Goal: Task Accomplishment & Management: Check status

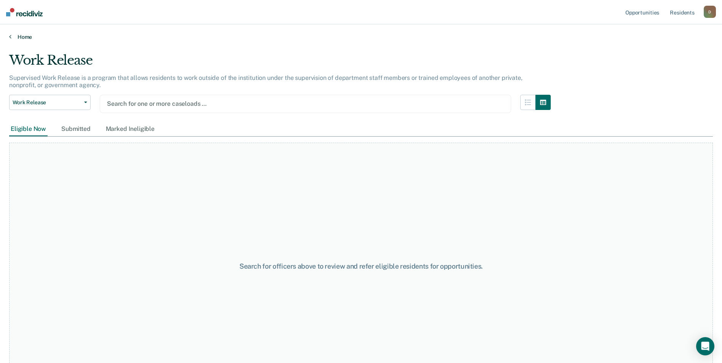
click at [15, 33] on link "Home" at bounding box center [361, 36] width 704 height 7
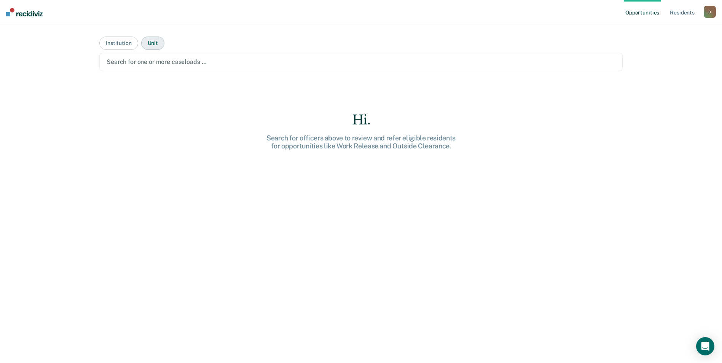
click at [156, 43] on button "Unit" at bounding box center [152, 43] width 23 height 13
click at [115, 44] on button "Institution" at bounding box center [118, 43] width 38 height 13
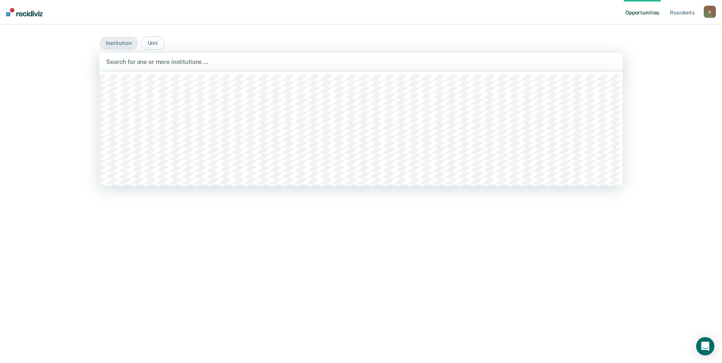
click at [163, 65] on div at bounding box center [361, 61] width 510 height 9
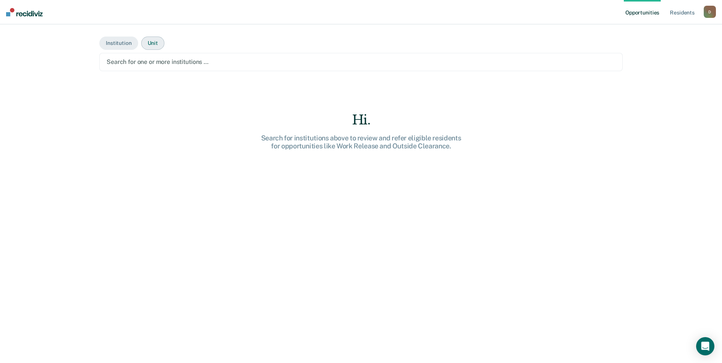
click at [153, 43] on button "Unit" at bounding box center [152, 43] width 23 height 13
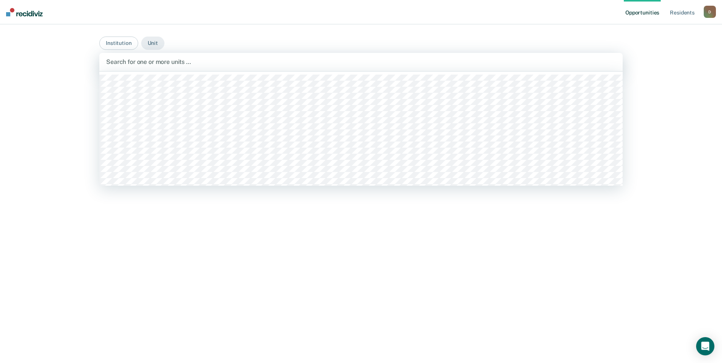
click at [177, 63] on div at bounding box center [361, 61] width 510 height 9
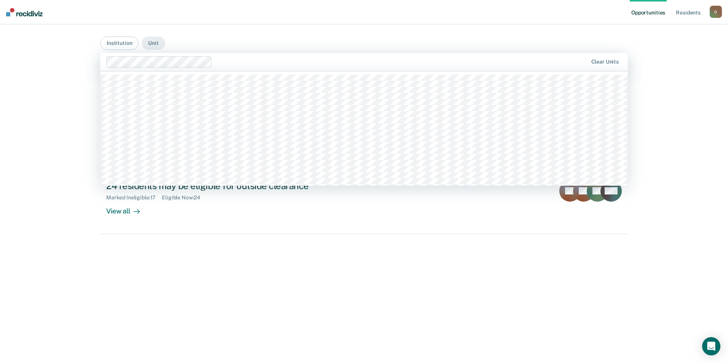
click at [230, 60] on div at bounding box center [401, 61] width 372 height 9
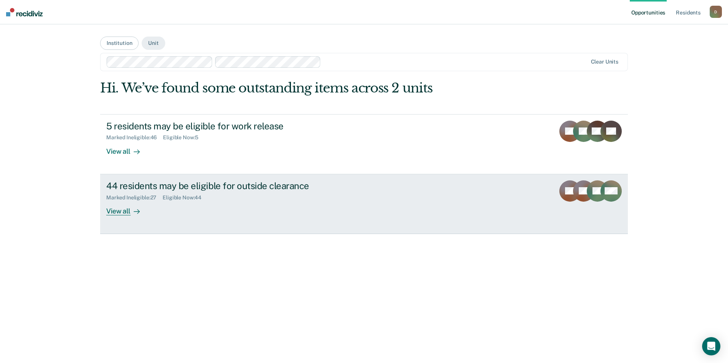
click at [127, 213] on div "View all" at bounding box center [127, 208] width 43 height 15
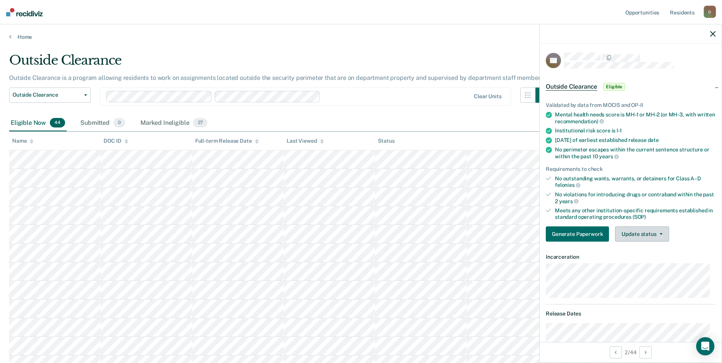
click at [644, 232] on button "Update status" at bounding box center [642, 233] width 54 height 15
click at [630, 265] on button "Mark Ineligible" at bounding box center [651, 264] width 73 height 12
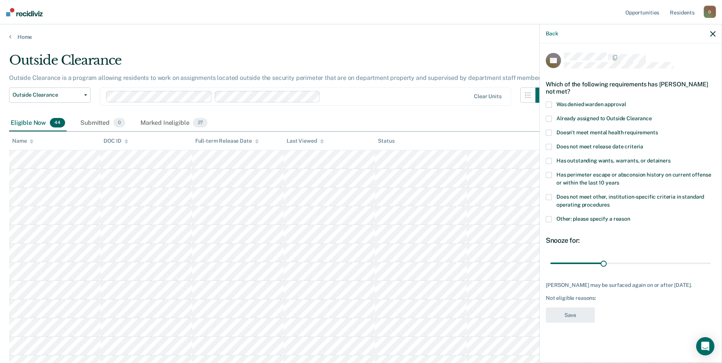
click at [549, 221] on span at bounding box center [549, 219] width 6 height 6
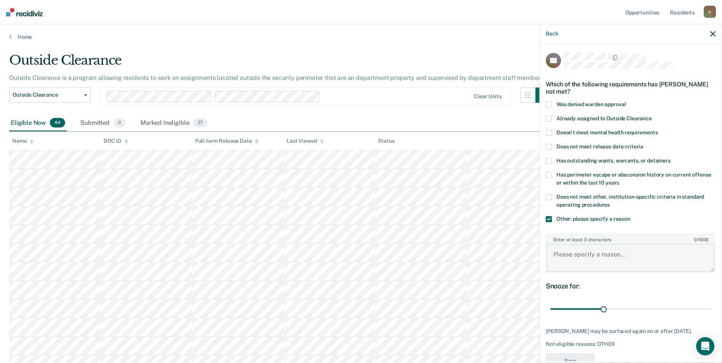
click at [581, 262] on textarea "Enter at least 3 characters 0 / 1600" at bounding box center [631, 258] width 168 height 28
type textarea "recent violation for rule 11"
drag, startPoint x: 603, startPoint y: 309, endPoint x: 721, endPoint y: 304, distance: 117.3
type input "90"
click at [711, 304] on input "range" at bounding box center [630, 309] width 161 height 13
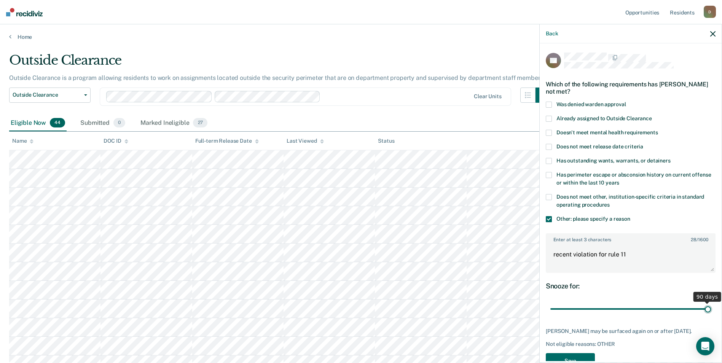
scroll to position [27, 0]
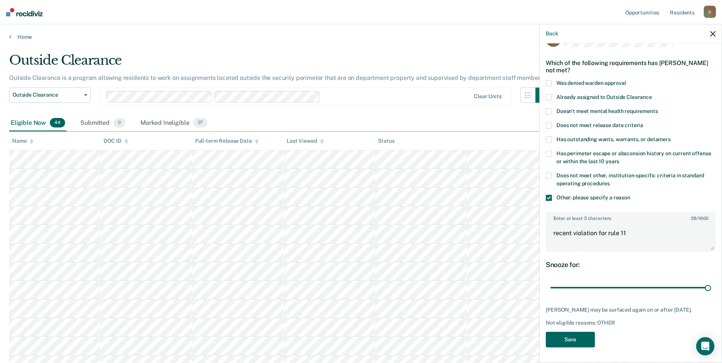
click at [560, 343] on button "Save" at bounding box center [570, 340] width 49 height 16
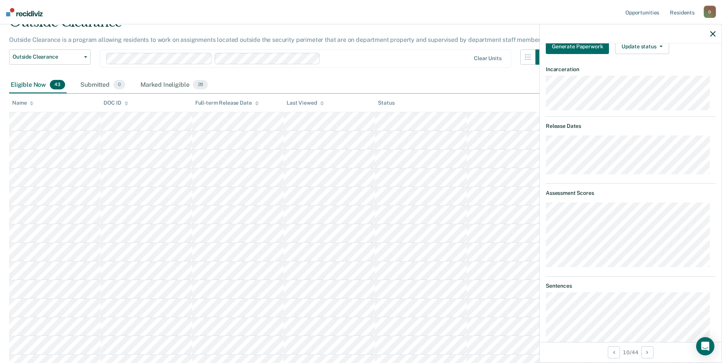
scroll to position [0, 0]
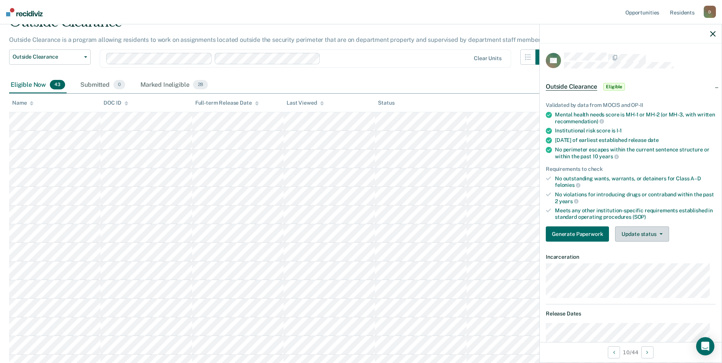
click at [648, 232] on button "Update status" at bounding box center [642, 233] width 54 height 15
click at [640, 267] on button "Mark Ineligible" at bounding box center [651, 264] width 73 height 12
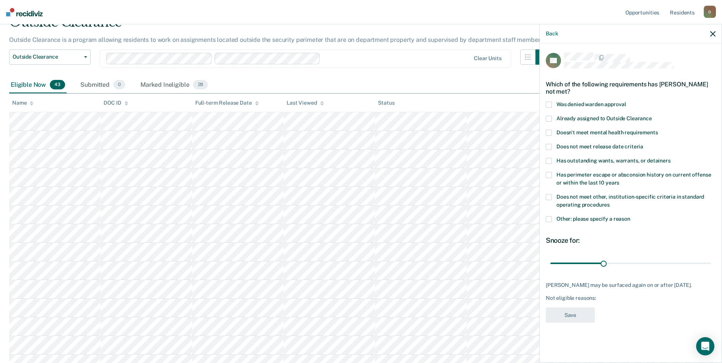
click at [548, 172] on span at bounding box center [549, 175] width 6 height 6
click at [552, 216] on label "Other: please specify a reason" at bounding box center [631, 220] width 170 height 8
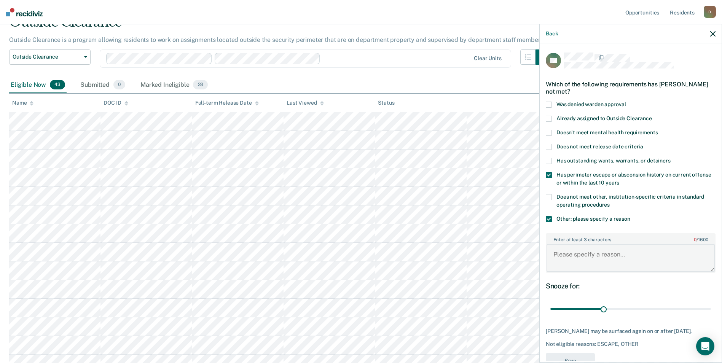
click at [596, 265] on textarea "Enter at least 3 characters 0 / 1600" at bounding box center [631, 258] width 168 height 28
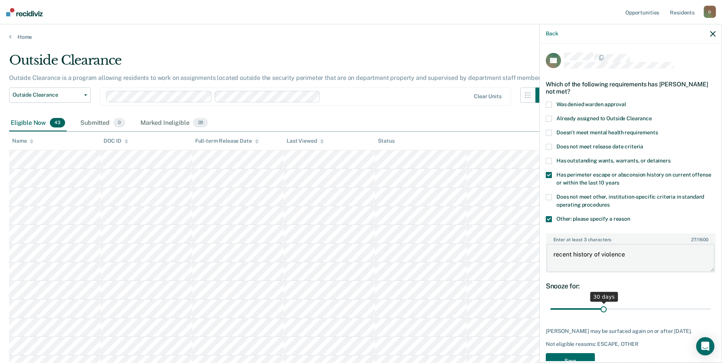
scroll to position [21, 0]
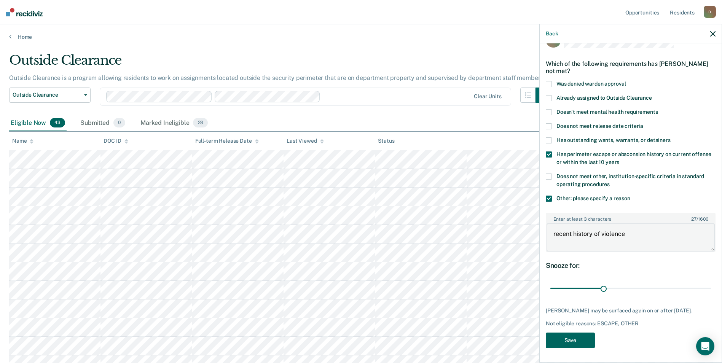
type textarea "recent history of violence"
click at [578, 343] on button "Save" at bounding box center [570, 341] width 49 height 16
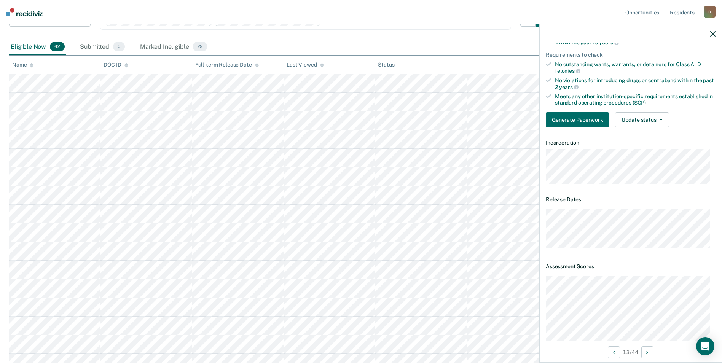
scroll to position [38, 0]
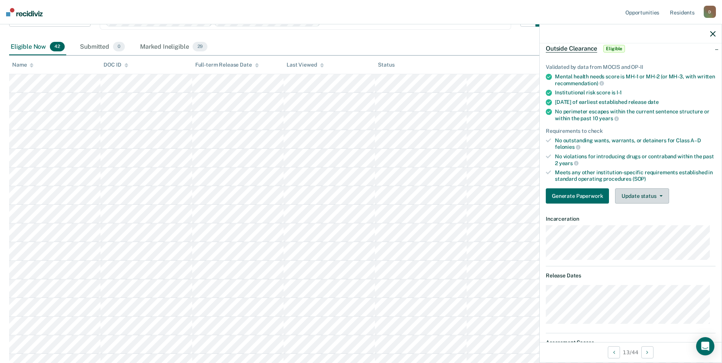
click at [652, 196] on button "Update status" at bounding box center [642, 195] width 54 height 15
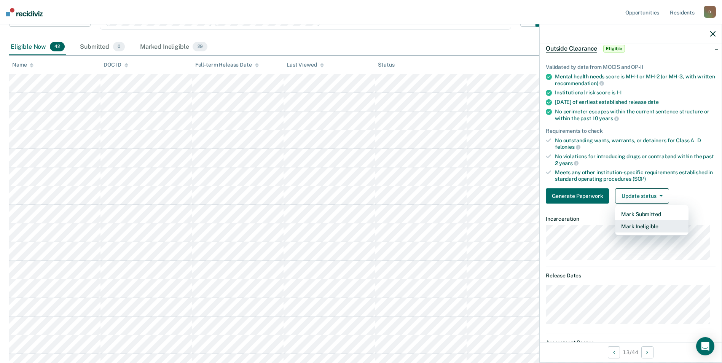
click at [646, 226] on button "Mark Ineligible" at bounding box center [651, 226] width 73 height 12
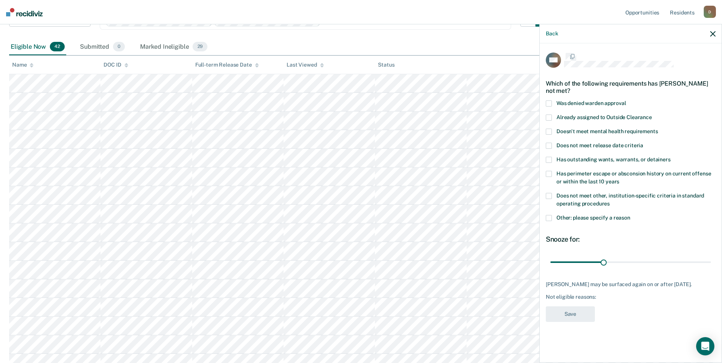
scroll to position [0, 0]
click at [549, 219] on span at bounding box center [549, 219] width 6 height 6
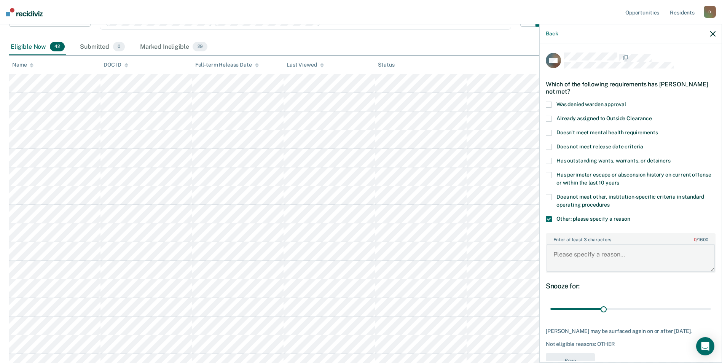
click at [569, 252] on textarea "Enter at least 3 characters 0 / 1600" at bounding box center [631, 258] width 168 height 28
type textarea "history of violence"
drag, startPoint x: 599, startPoint y: 308, endPoint x: 708, endPoint y: 302, distance: 108.6
type input "90"
click at [708, 303] on input "range" at bounding box center [630, 309] width 161 height 13
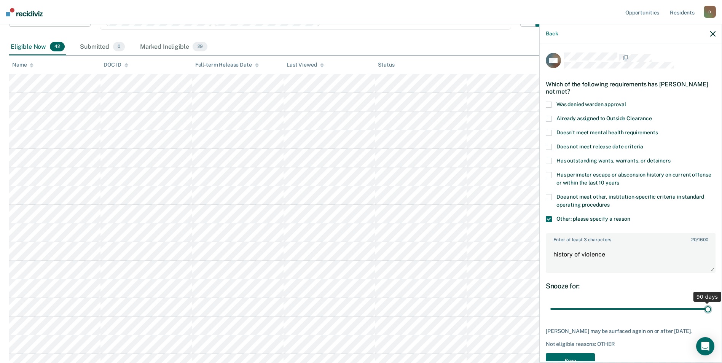
scroll to position [27, 0]
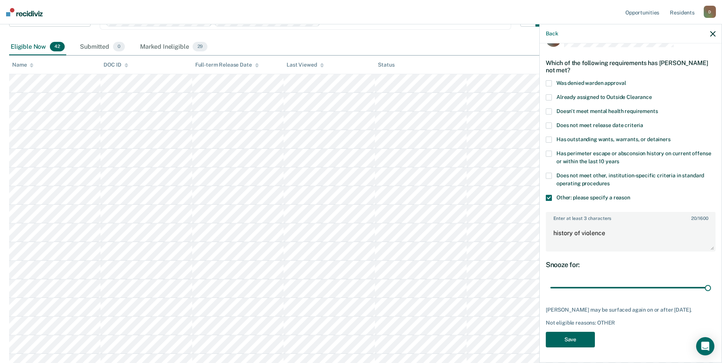
click at [585, 343] on button "Save" at bounding box center [570, 340] width 49 height 16
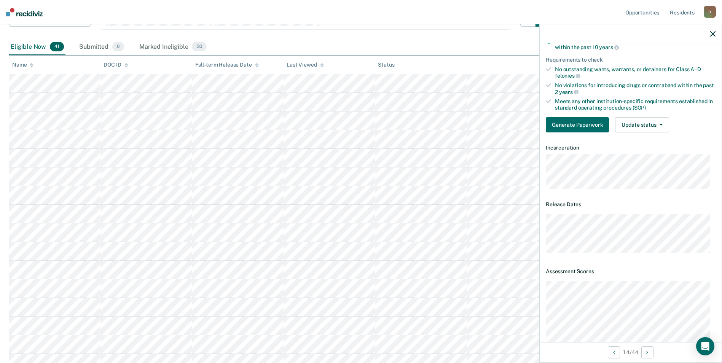
scroll to position [0, 0]
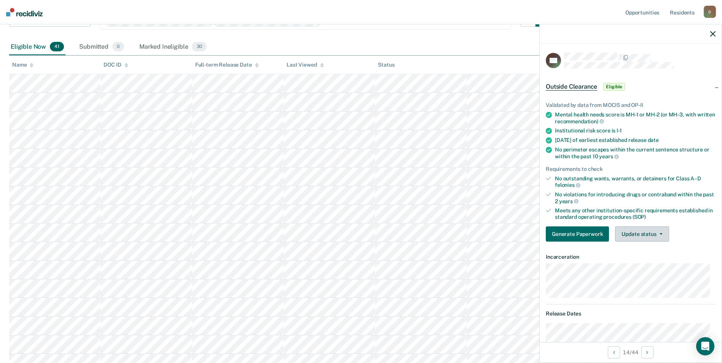
click at [660, 234] on button "Update status" at bounding box center [642, 233] width 54 height 15
click at [654, 260] on button "Mark Ineligible" at bounding box center [651, 264] width 73 height 12
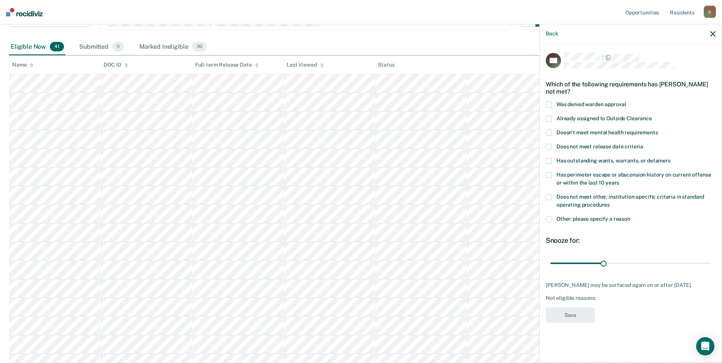
click at [600, 148] on span "Does not meet release date criteria" at bounding box center [599, 146] width 87 height 6
click at [551, 219] on span at bounding box center [549, 219] width 6 height 6
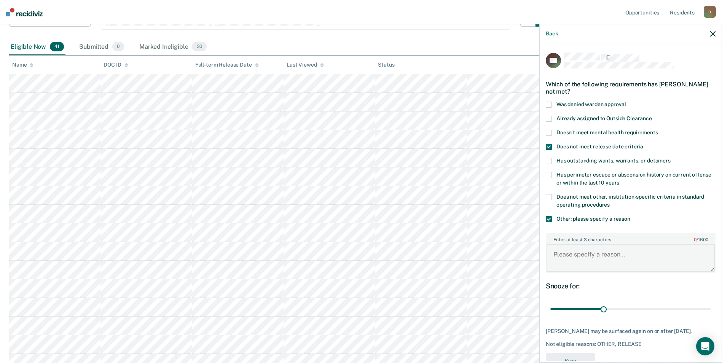
click at [621, 257] on textarea "Enter at least 3 characters 0 / 1600" at bounding box center [631, 258] width 168 height 28
type textarea "recent violation for rule 11"
drag, startPoint x: 600, startPoint y: 311, endPoint x: 707, endPoint y: 299, distance: 107.2
type input "90"
click at [707, 303] on input "range" at bounding box center [630, 309] width 161 height 13
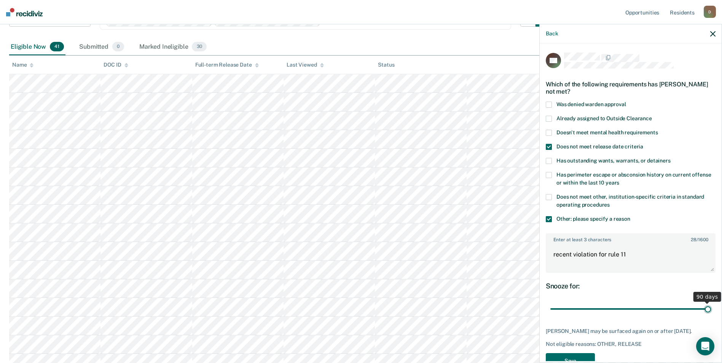
scroll to position [21, 0]
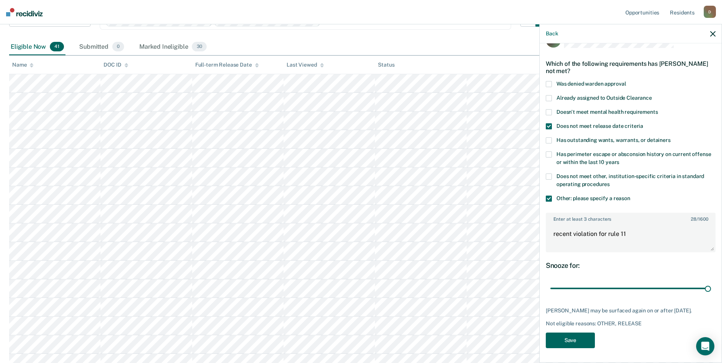
click at [585, 338] on button "Save" at bounding box center [570, 341] width 49 height 16
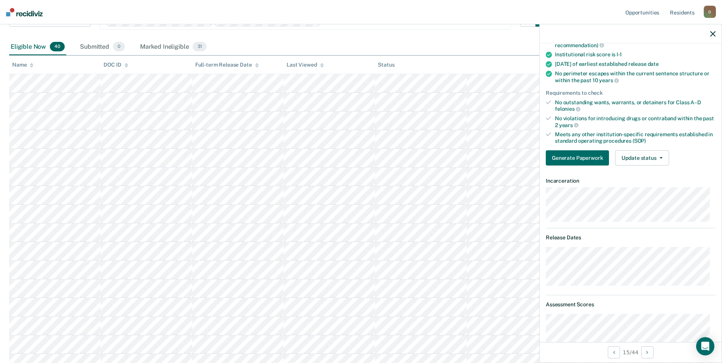
scroll to position [0, 0]
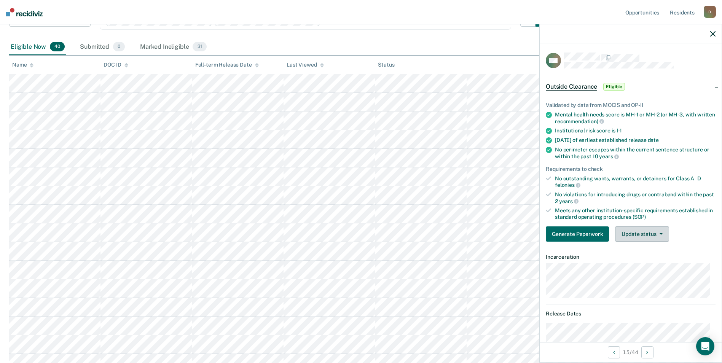
click at [631, 229] on button "Update status" at bounding box center [642, 233] width 54 height 15
click at [631, 266] on button "Mark Ineligible" at bounding box center [651, 264] width 73 height 12
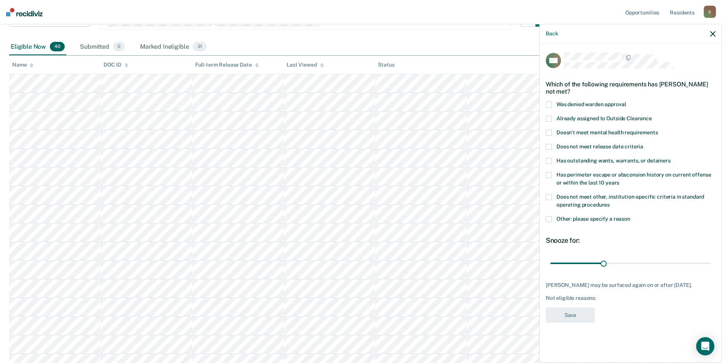
click at [550, 218] on span at bounding box center [549, 219] width 6 height 6
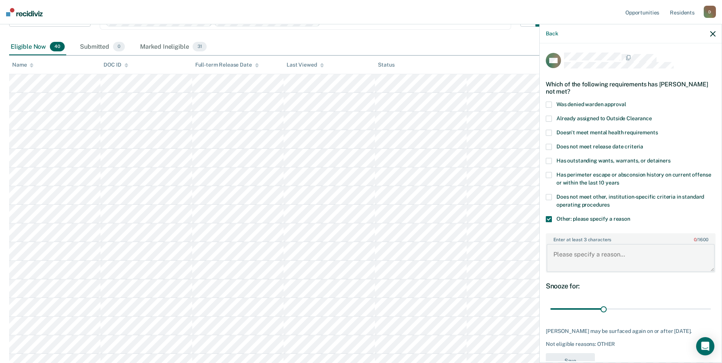
click at [586, 263] on textarea "Enter at least 3 characters 0 / 1600" at bounding box center [631, 258] width 168 height 28
type textarea "recent violation for rule 11"
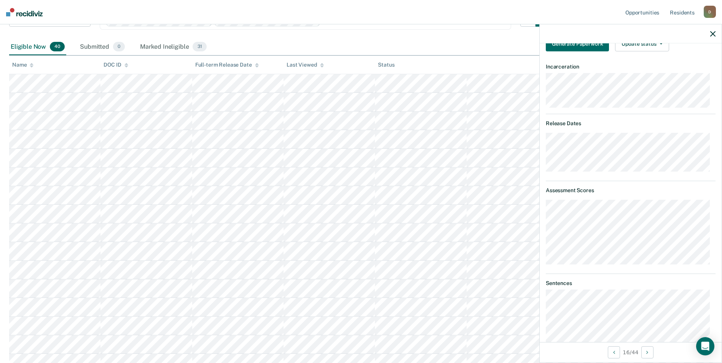
scroll to position [38, 0]
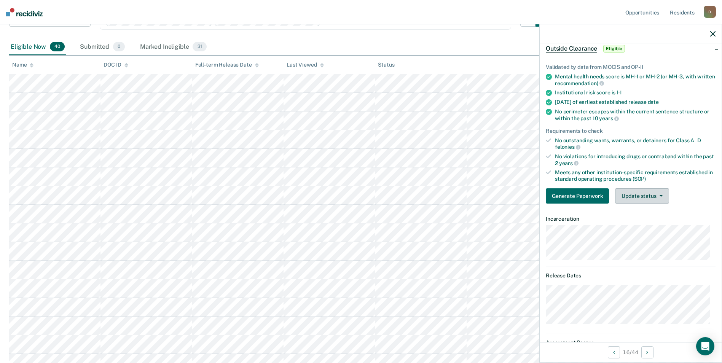
click at [642, 198] on button "Update status" at bounding box center [642, 195] width 54 height 15
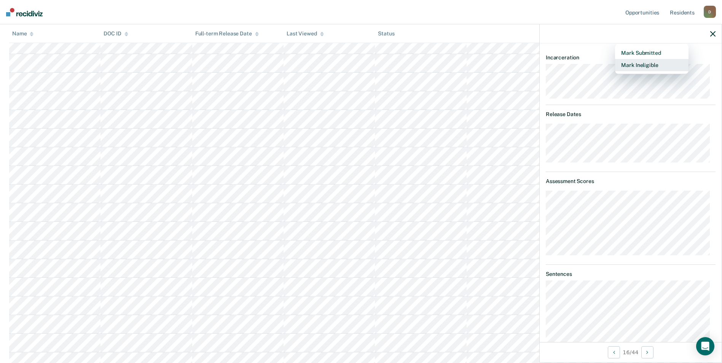
scroll to position [9, 0]
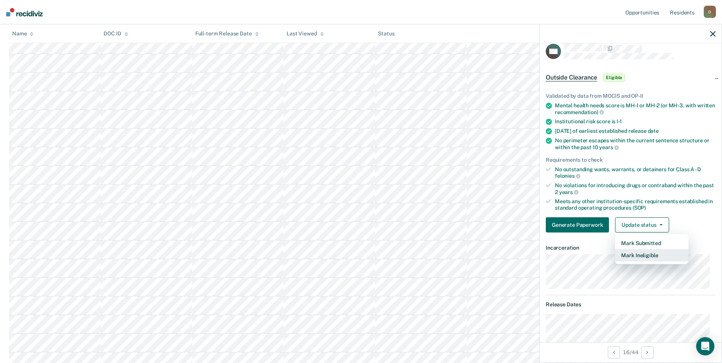
click at [648, 259] on button "Mark Ineligible" at bounding box center [651, 255] width 73 height 12
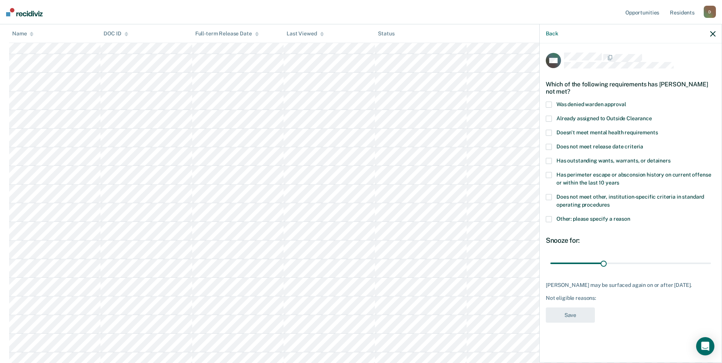
drag, startPoint x: 549, startPoint y: 175, endPoint x: 558, endPoint y: 193, distance: 20.4
click at [549, 175] on span at bounding box center [549, 175] width 6 height 6
drag, startPoint x: 603, startPoint y: 264, endPoint x: 727, endPoint y: 282, distance: 125.3
type input "90"
click at [711, 262] on input "range" at bounding box center [630, 263] width 161 height 13
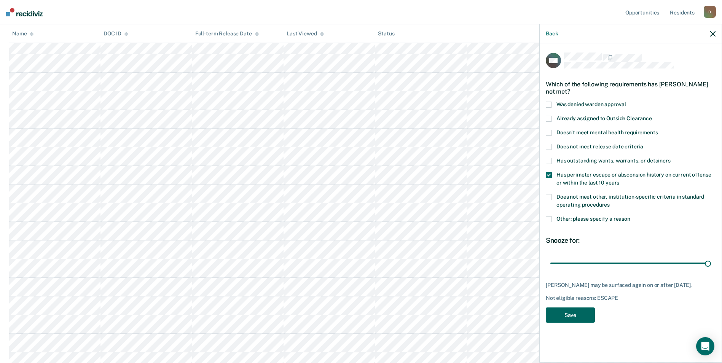
click at [560, 321] on button "Save" at bounding box center [570, 316] width 49 height 16
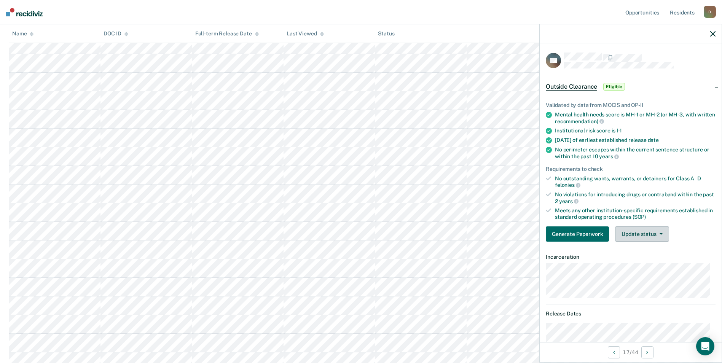
click at [637, 239] on button "Update status" at bounding box center [642, 233] width 54 height 15
click at [642, 266] on button "Mark Ineligible" at bounding box center [651, 264] width 73 height 12
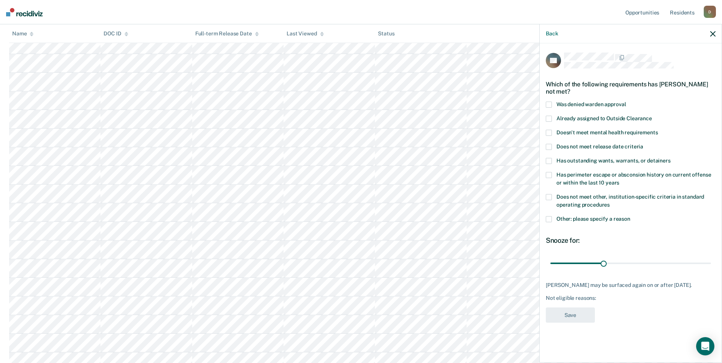
click at [550, 174] on span at bounding box center [549, 175] width 6 height 6
click at [550, 218] on span at bounding box center [549, 219] width 6 height 6
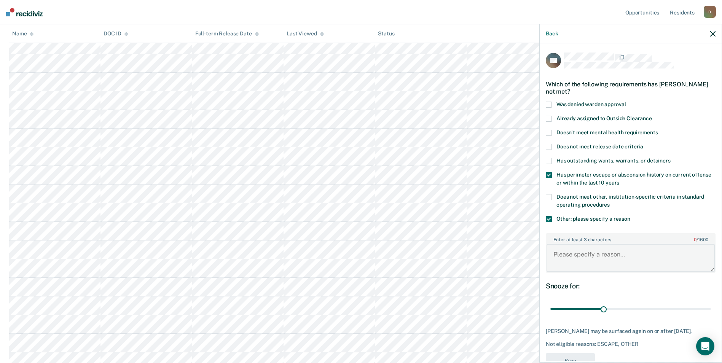
click at [580, 263] on textarea "Enter at least 3 characters 0 / 1600" at bounding box center [631, 258] width 168 height 28
type textarea "recent violation for rule 11"
drag, startPoint x: 607, startPoint y: 311, endPoint x: 713, endPoint y: 301, distance: 106.3
type input "90"
click at [711, 303] on input "range" at bounding box center [630, 309] width 161 height 13
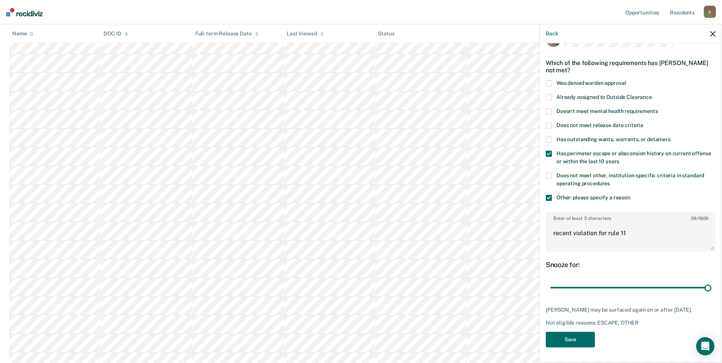
scroll to position [190, 0]
click at [580, 338] on button "Save" at bounding box center [570, 340] width 49 height 16
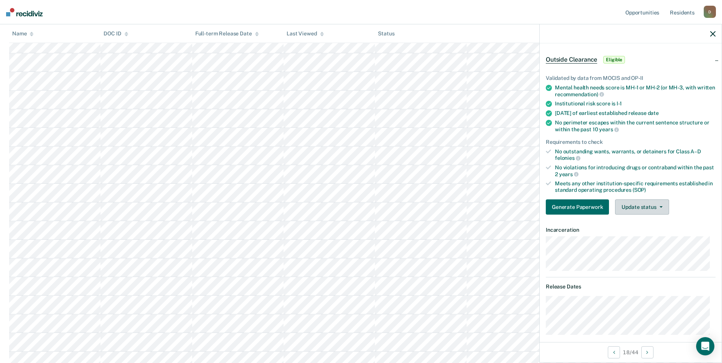
click at [652, 202] on button "Update status" at bounding box center [642, 206] width 54 height 15
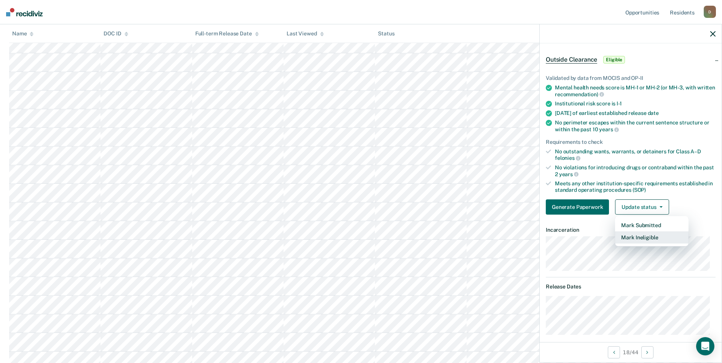
click at [662, 237] on button "Mark Ineligible" at bounding box center [651, 237] width 73 height 12
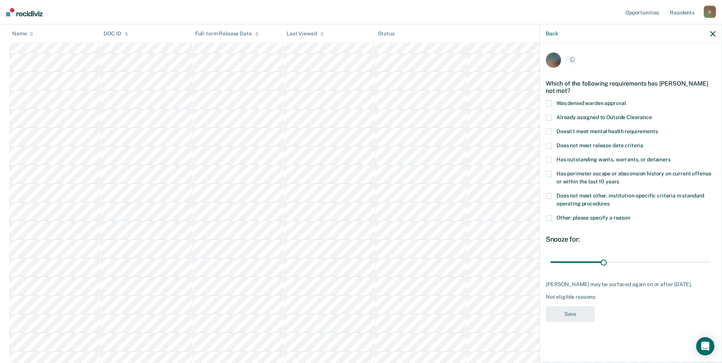
scroll to position [0, 0]
click at [551, 144] on span at bounding box center [549, 147] width 6 height 6
click at [587, 319] on button "Save" at bounding box center [570, 316] width 49 height 16
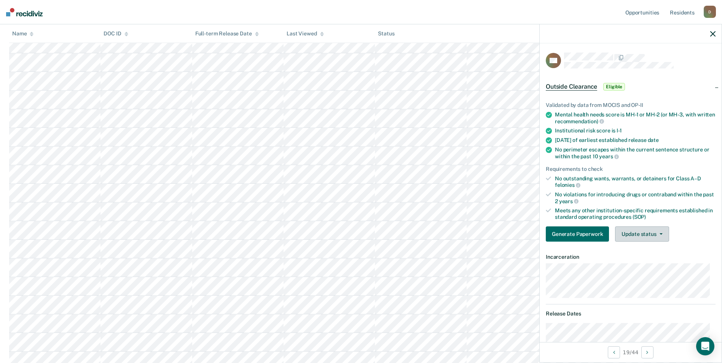
click at [642, 235] on button "Update status" at bounding box center [642, 233] width 54 height 15
click at [647, 265] on button "Mark Ineligible" at bounding box center [651, 264] width 73 height 12
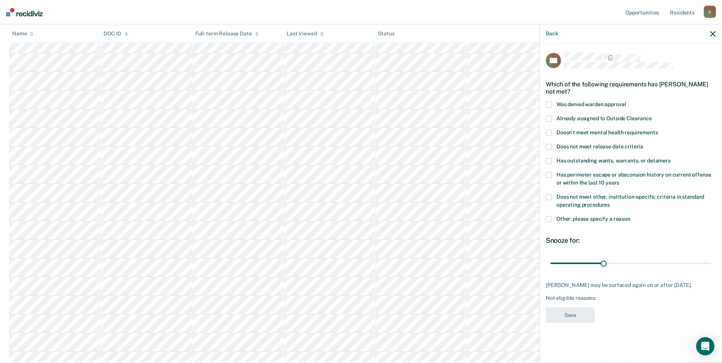
click at [549, 217] on span at bounding box center [549, 219] width 6 height 6
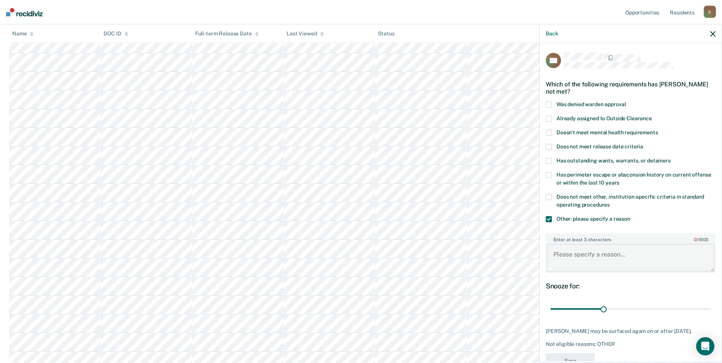
click at [588, 263] on textarea "Enter at least 3 characters 0 / 1600" at bounding box center [631, 258] width 168 height 28
type textarea "recent violation for rule 11"
drag, startPoint x: 603, startPoint y: 309, endPoint x: 707, endPoint y: 319, distance: 104.4
type input "90"
click at [707, 316] on input "range" at bounding box center [630, 309] width 161 height 13
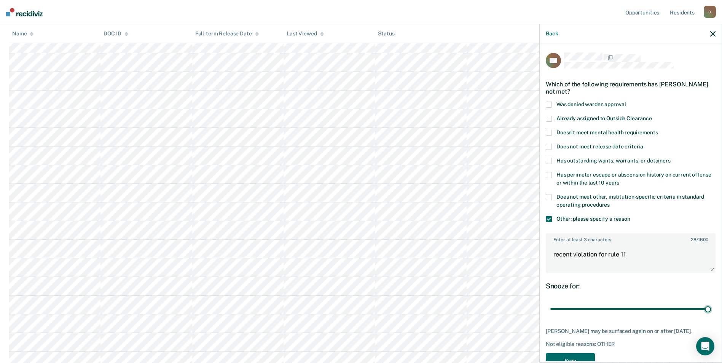
scroll to position [27, 0]
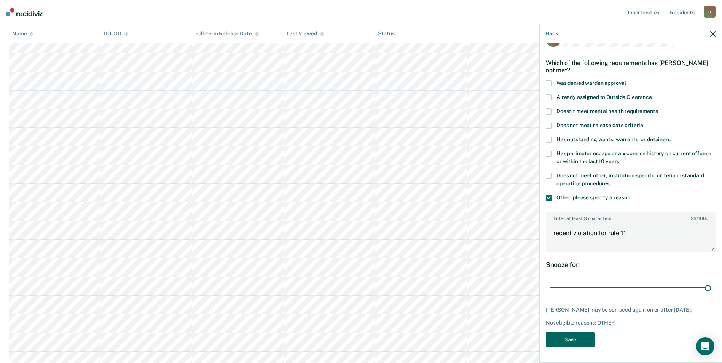
click at [583, 341] on button "Save" at bounding box center [570, 340] width 49 height 16
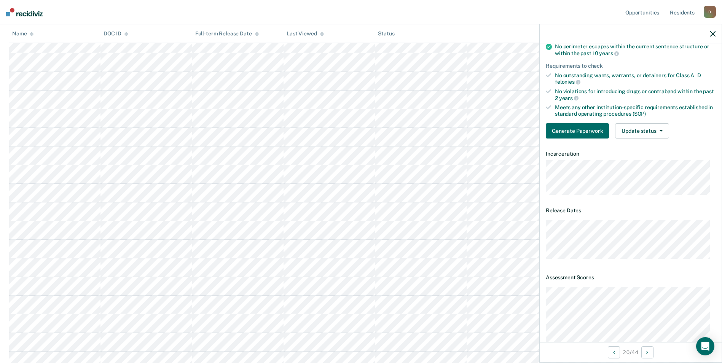
scroll to position [0, 0]
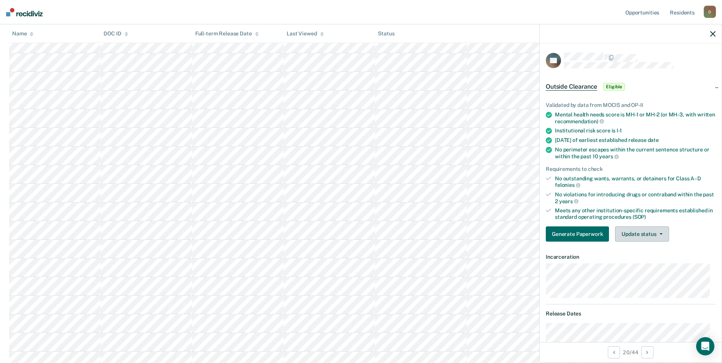
click at [629, 236] on button "Update status" at bounding box center [642, 233] width 54 height 15
click at [645, 268] on button "Mark Ineligible" at bounding box center [651, 264] width 73 height 12
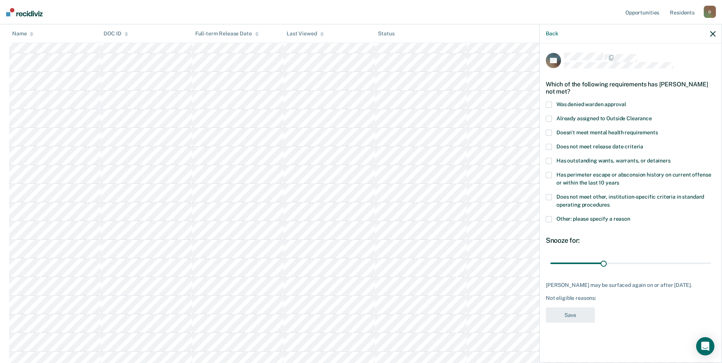
click at [548, 159] on span at bounding box center [549, 161] width 6 height 6
click at [548, 161] on span at bounding box center [549, 161] width 6 height 6
click at [546, 174] on span at bounding box center [549, 175] width 6 height 6
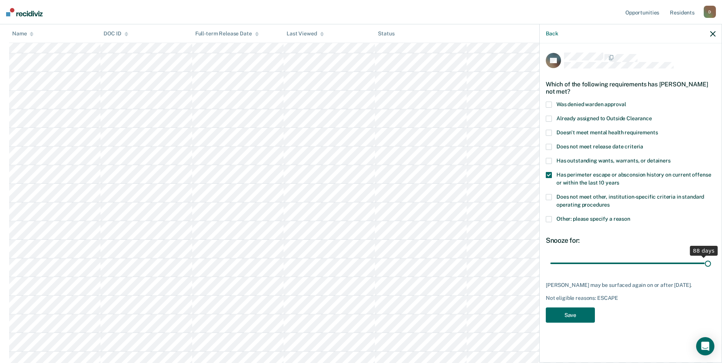
drag, startPoint x: 605, startPoint y: 263, endPoint x: 709, endPoint y: 258, distance: 104.0
type input "90"
click at [709, 258] on input "range" at bounding box center [630, 263] width 161 height 13
click at [589, 318] on button "Save" at bounding box center [570, 316] width 49 height 16
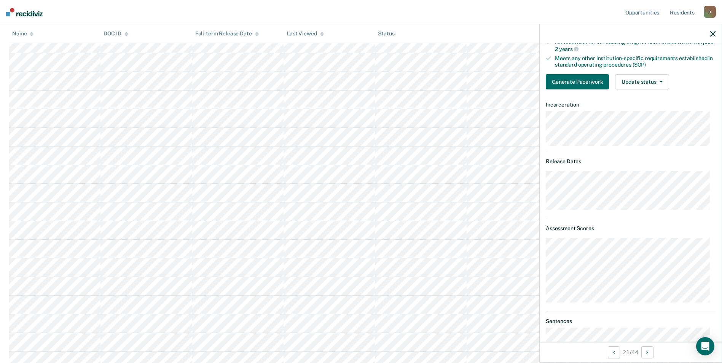
scroll to position [114, 0]
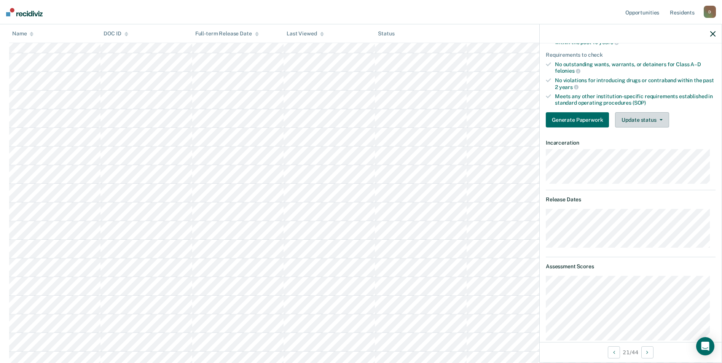
click at [643, 116] on button "Update status" at bounding box center [642, 119] width 54 height 15
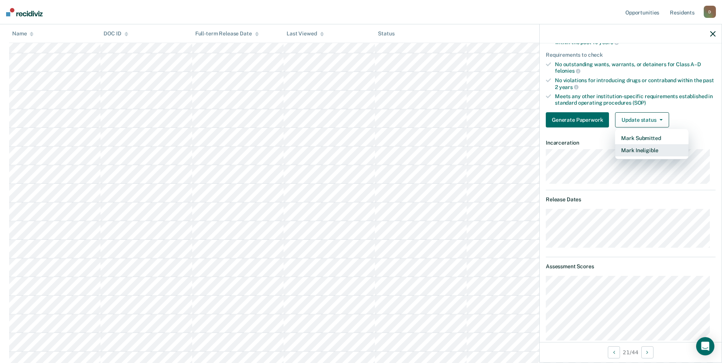
click at [654, 153] on button "Mark Ineligible" at bounding box center [651, 150] width 73 height 12
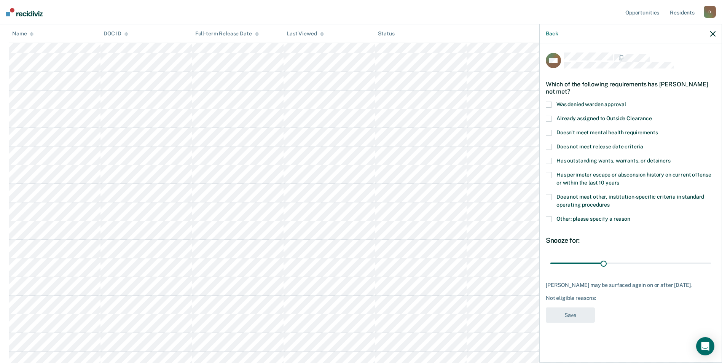
click at [549, 174] on span at bounding box center [549, 175] width 6 height 6
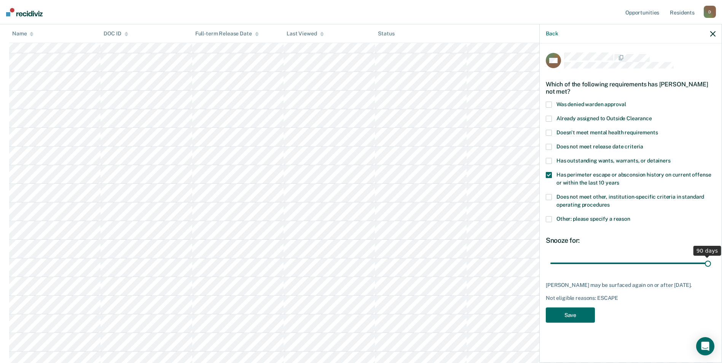
drag, startPoint x: 604, startPoint y: 261, endPoint x: 714, endPoint y: 273, distance: 111.0
type input "90"
click at [711, 270] on input "range" at bounding box center [630, 263] width 161 height 13
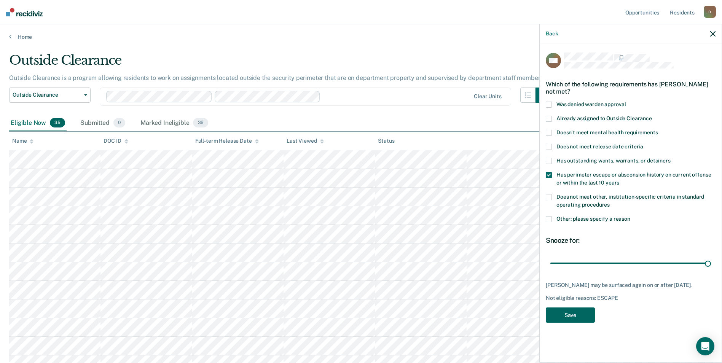
click at [587, 323] on button "Save" at bounding box center [570, 316] width 49 height 16
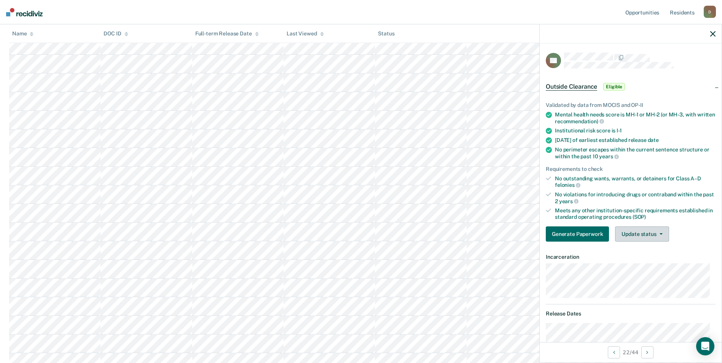
click at [644, 230] on button "Update status" at bounding box center [642, 233] width 54 height 15
click at [645, 265] on button "Mark Ineligible" at bounding box center [651, 264] width 73 height 12
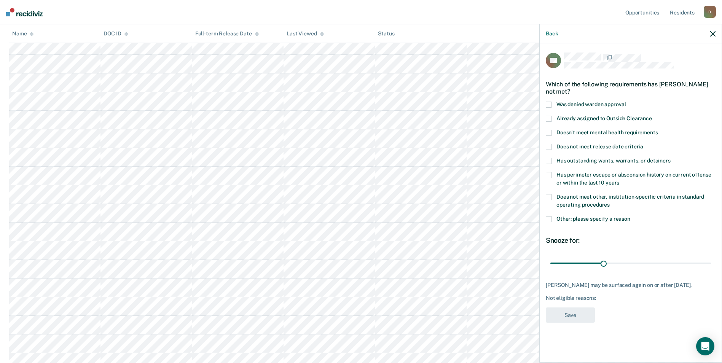
click at [593, 175] on span "Has perimeter escape or absconsion history on current offense or within the las…" at bounding box center [633, 179] width 155 height 14
drag, startPoint x: 602, startPoint y: 264, endPoint x: 721, endPoint y: 273, distance: 119.5
type input "90"
click at [711, 270] on input "range" at bounding box center [630, 263] width 161 height 13
click at [588, 318] on button "Save" at bounding box center [570, 316] width 49 height 16
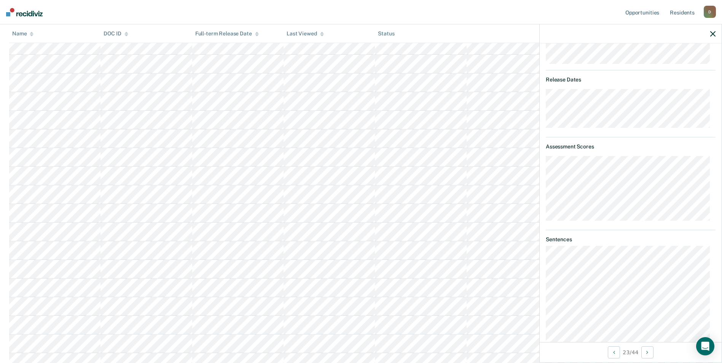
scroll to position [120, 0]
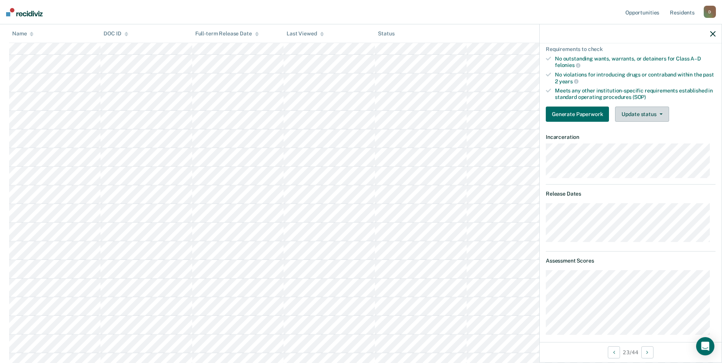
click at [638, 115] on button "Update status" at bounding box center [642, 114] width 54 height 15
click at [636, 142] on button "Mark Ineligible" at bounding box center [651, 145] width 73 height 12
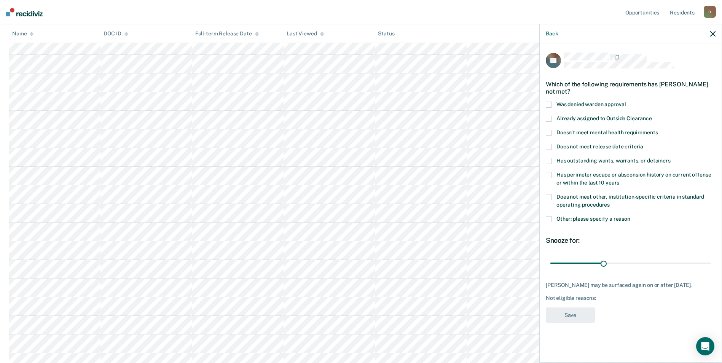
click at [582, 194] on span "Does not meet other, institution-specific criteria in standard operating proced…" at bounding box center [630, 201] width 148 height 14
click at [577, 323] on button "Save" at bounding box center [570, 316] width 49 height 16
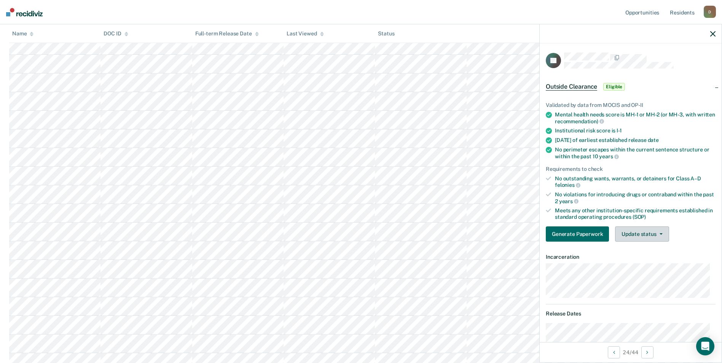
click at [665, 232] on button "Update status" at bounding box center [642, 233] width 54 height 15
click at [652, 265] on button "Mark Ineligible" at bounding box center [651, 264] width 73 height 12
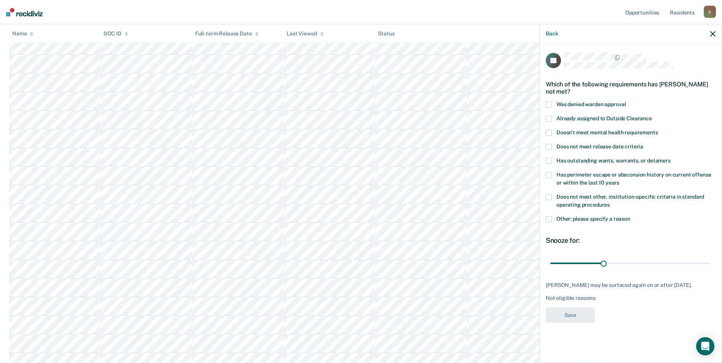
click at [548, 219] on span at bounding box center [549, 219] width 6 height 6
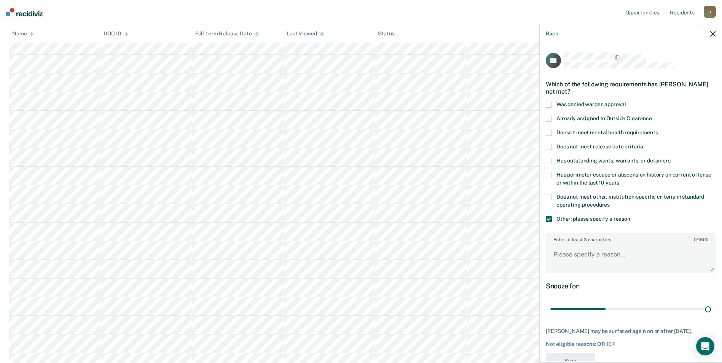
drag, startPoint x: 603, startPoint y: 313, endPoint x: 717, endPoint y: 309, distance: 114.6
type input "90"
click at [711, 309] on input "range" at bounding box center [630, 309] width 161 height 13
click at [559, 258] on textarea "Enter at least 3 characters 0 / 1600" at bounding box center [631, 258] width 168 height 28
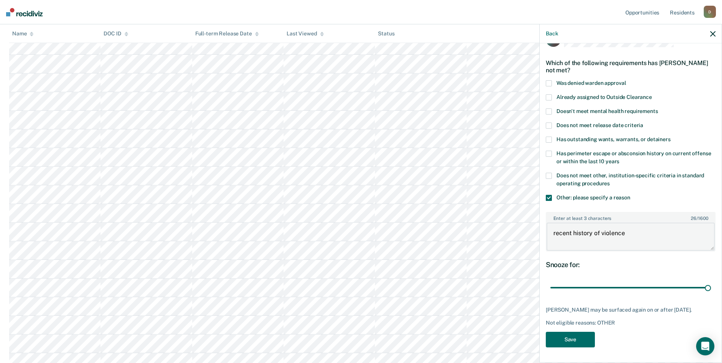
type textarea "recent history of violence"
click at [552, 123] on label "Does not meet release date criteria" at bounding box center [631, 127] width 170 height 8
click at [579, 343] on button "Save" at bounding box center [570, 340] width 49 height 16
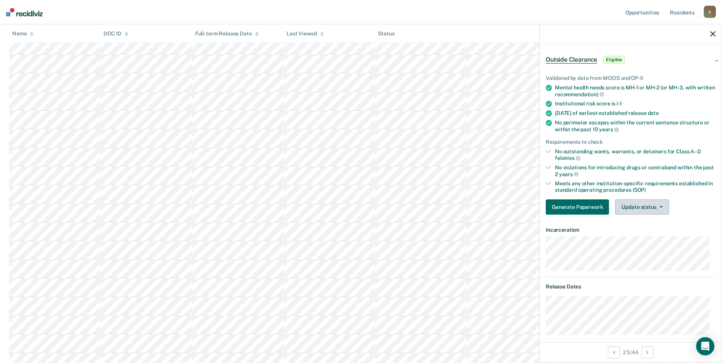
click at [639, 210] on button "Update status" at bounding box center [642, 206] width 54 height 15
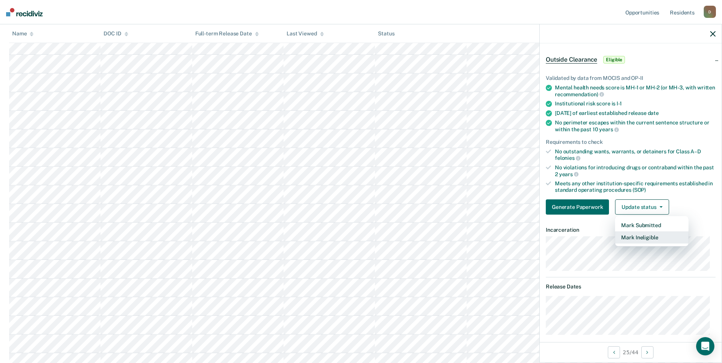
click at [641, 234] on button "Mark Ineligible" at bounding box center [651, 237] width 73 height 12
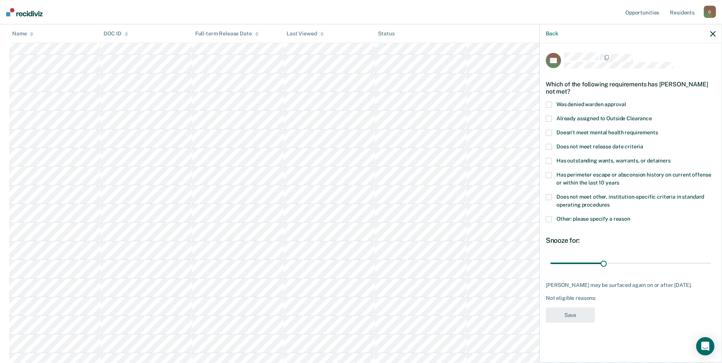
click at [550, 172] on span at bounding box center [549, 175] width 6 height 6
click at [548, 218] on span at bounding box center [549, 219] width 6 height 6
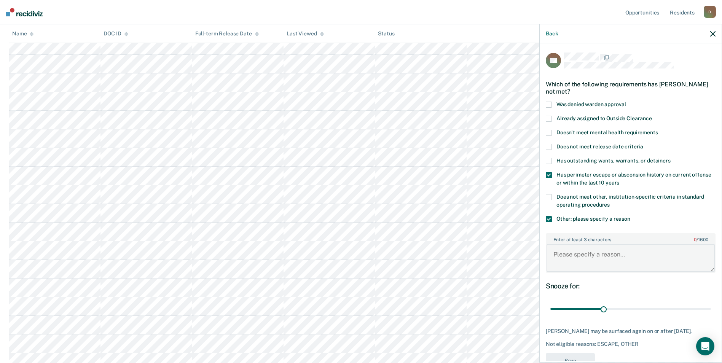
click at [576, 263] on textarea "Enter at least 3 characters 0 / 1600" at bounding box center [631, 258] width 168 height 28
type textarea "h"
type textarea "recent history of violence"
drag, startPoint x: 604, startPoint y: 310, endPoint x: 706, endPoint y: 310, distance: 102.0
type input "90"
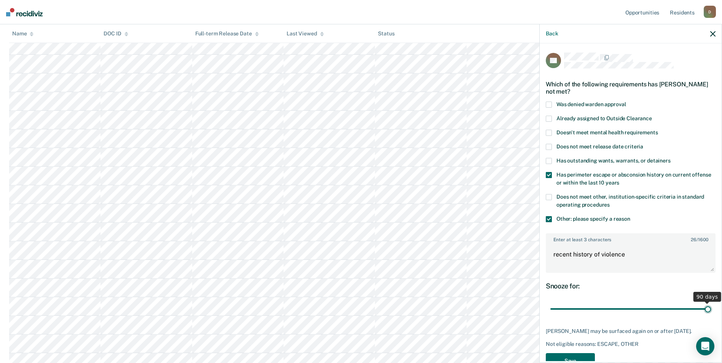
click at [706, 310] on input "range" at bounding box center [630, 309] width 161 height 13
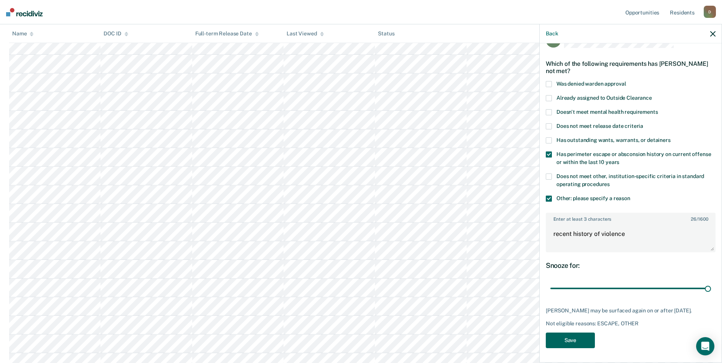
click at [573, 341] on button "Save" at bounding box center [570, 341] width 49 height 16
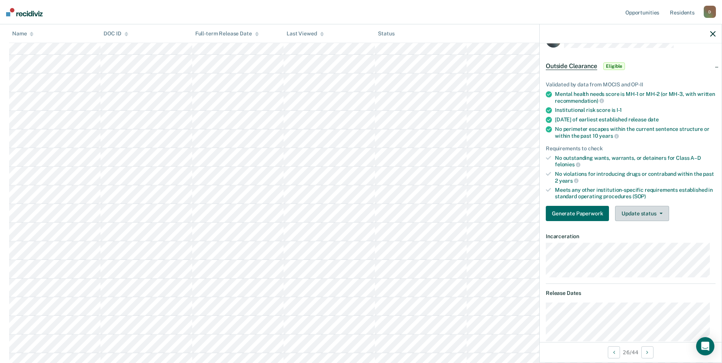
click at [641, 217] on button "Update status" at bounding box center [642, 213] width 54 height 15
click at [639, 247] on button "Mark Ineligible" at bounding box center [651, 244] width 73 height 12
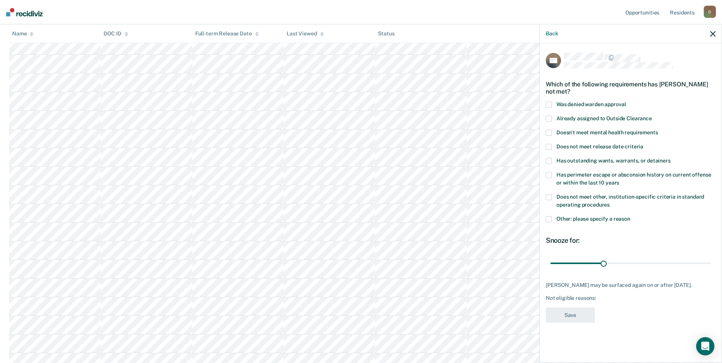
click at [548, 218] on span at bounding box center [549, 219] width 6 height 6
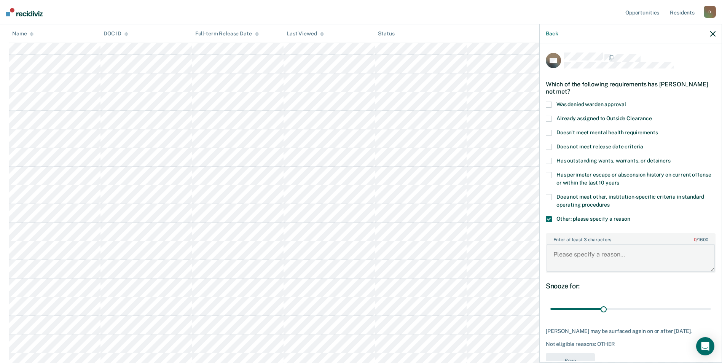
click at [593, 269] on textarea "Enter at least 3 characters 0 / 1600" at bounding box center [631, 258] width 168 height 28
type textarea "recent violation for rule 11"
drag, startPoint x: 601, startPoint y: 309, endPoint x: 706, endPoint y: 308, distance: 105.1
type input "90"
click at [706, 308] on input "range" at bounding box center [630, 309] width 161 height 13
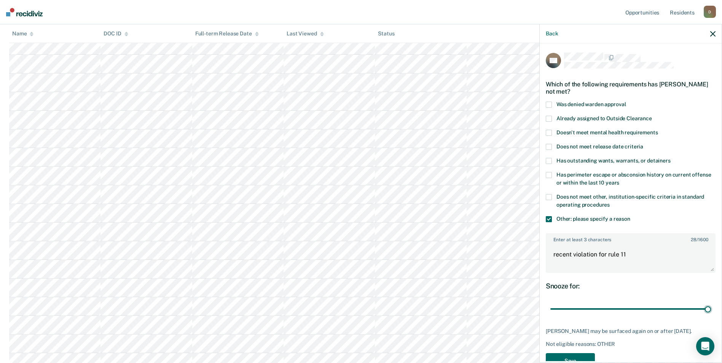
scroll to position [27, 0]
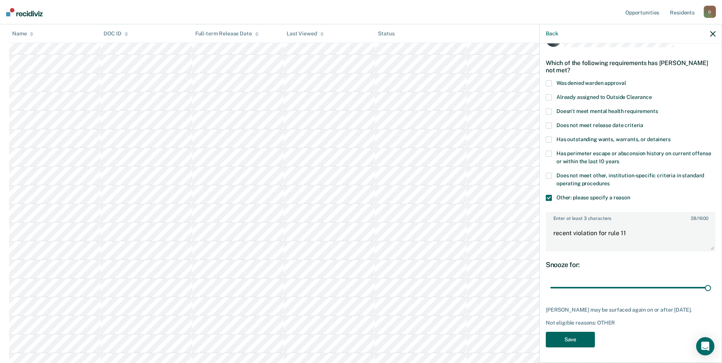
click at [578, 340] on button "Save" at bounding box center [570, 340] width 49 height 16
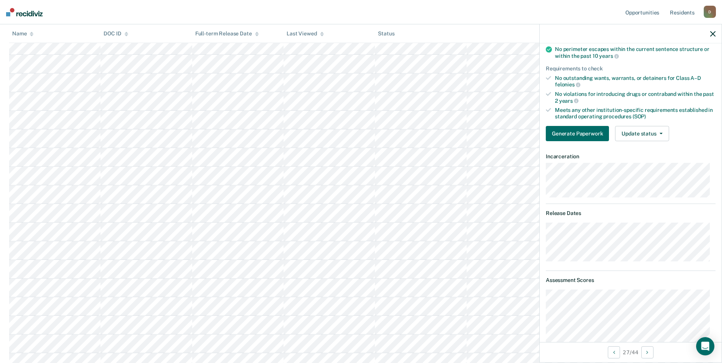
scroll to position [0, 0]
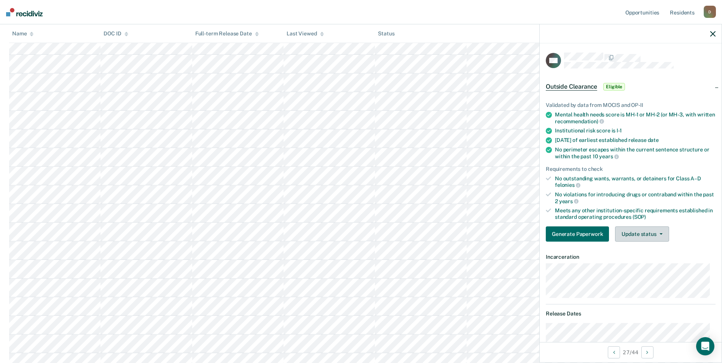
click at [642, 236] on button "Update status" at bounding box center [642, 233] width 54 height 15
click at [647, 263] on button "Mark Ineligible" at bounding box center [651, 264] width 73 height 12
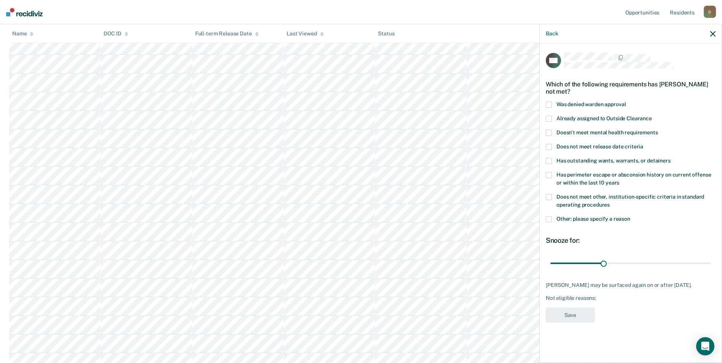
click at [550, 218] on span at bounding box center [549, 219] width 6 height 6
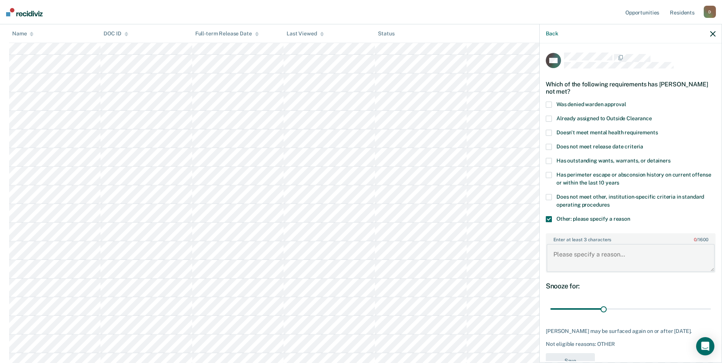
click at [595, 253] on textarea "Enter at least 3 characters 0 / 1600" at bounding box center [631, 258] width 168 height 28
type textarea "recent violation for rule 11"
drag, startPoint x: 602, startPoint y: 311, endPoint x: 707, endPoint y: 317, distance: 104.8
type input "90"
click at [706, 316] on input "range" at bounding box center [630, 309] width 161 height 13
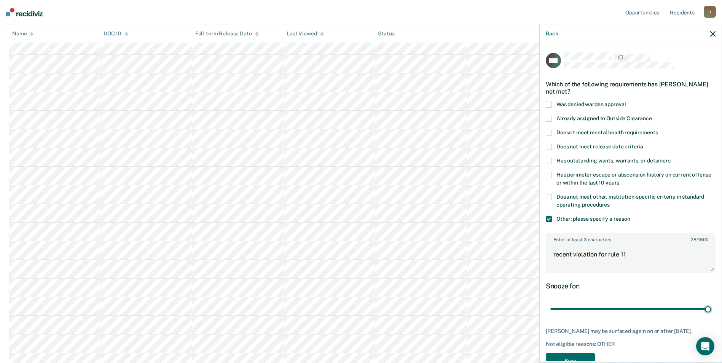
scroll to position [27, 0]
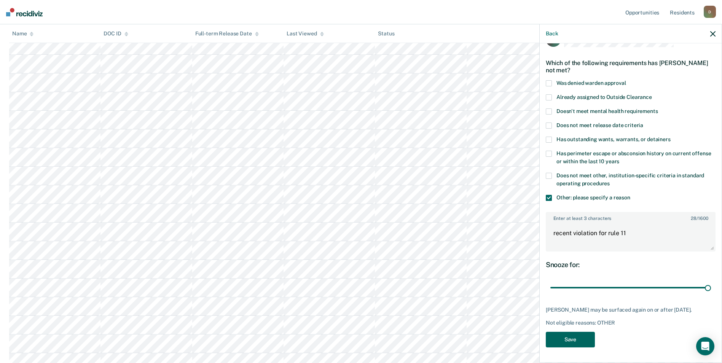
click at [569, 333] on button "Save" at bounding box center [570, 340] width 49 height 16
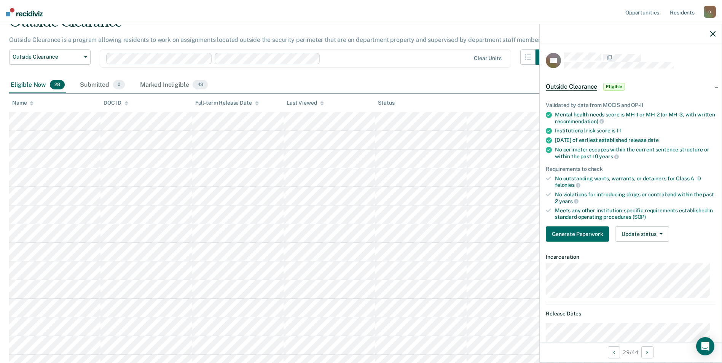
scroll to position [38, 0]
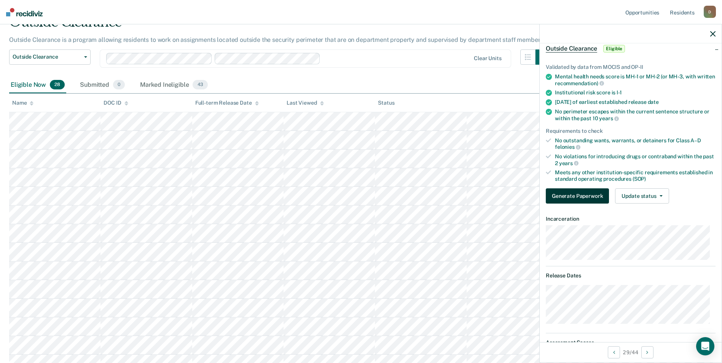
click at [599, 194] on button "Generate Paperwork" at bounding box center [577, 195] width 63 height 15
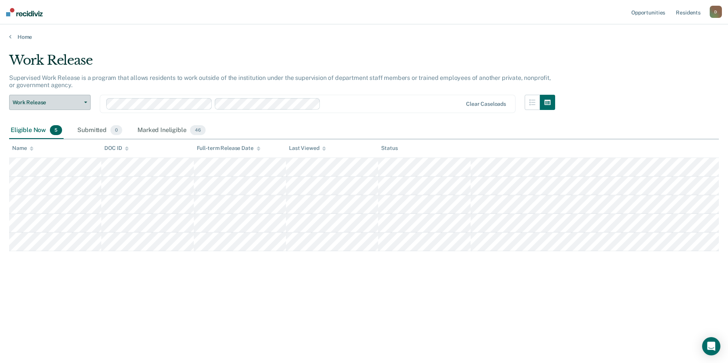
click at [80, 103] on span "Work Release" at bounding box center [47, 102] width 69 height 6
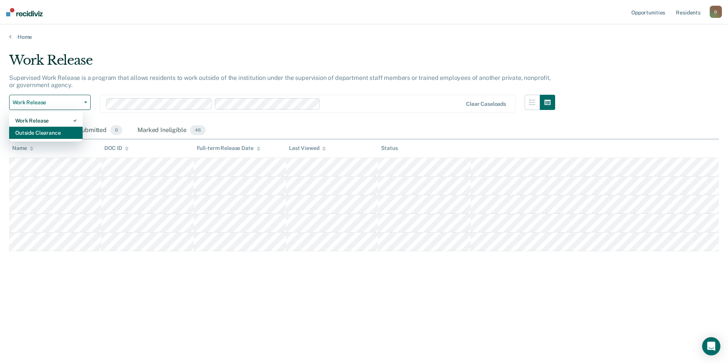
click at [67, 128] on div "Outside Clearance" at bounding box center [45, 133] width 61 height 12
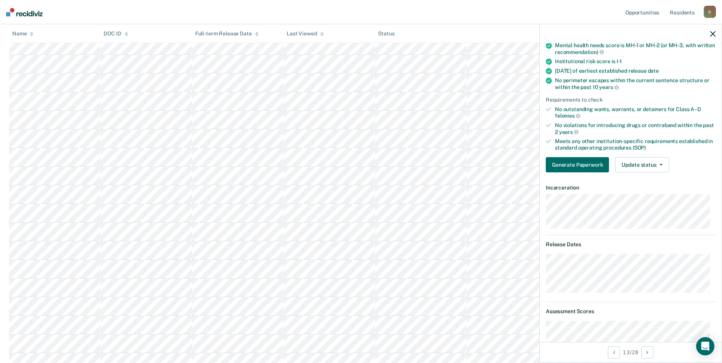
scroll to position [31, 0]
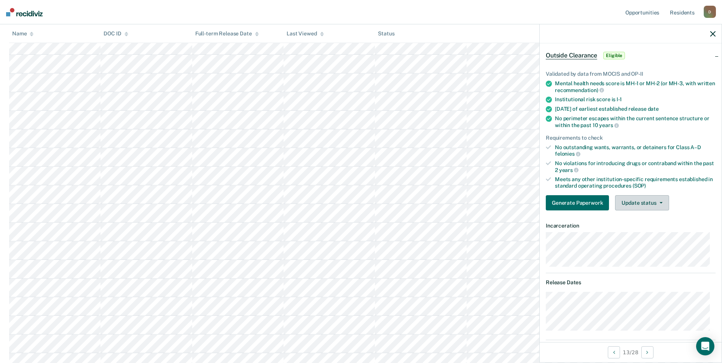
click at [643, 204] on button "Update status" at bounding box center [642, 202] width 54 height 15
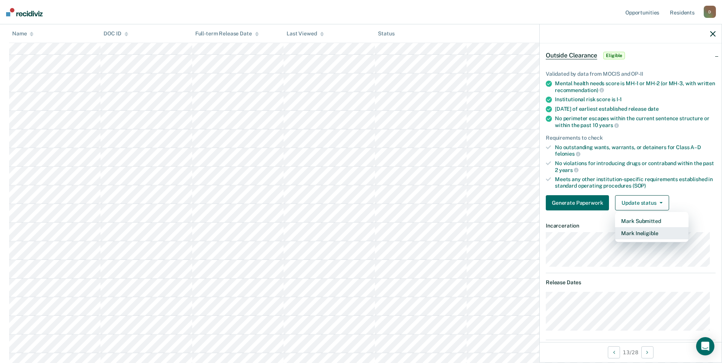
click at [643, 236] on button "Mark Ineligible" at bounding box center [651, 233] width 73 height 12
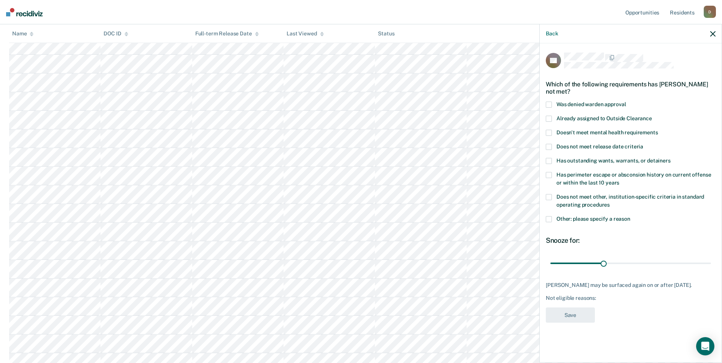
click at [578, 104] on span "Was denied warden approval" at bounding box center [590, 104] width 69 height 6
click at [551, 196] on span at bounding box center [549, 197] width 6 height 6
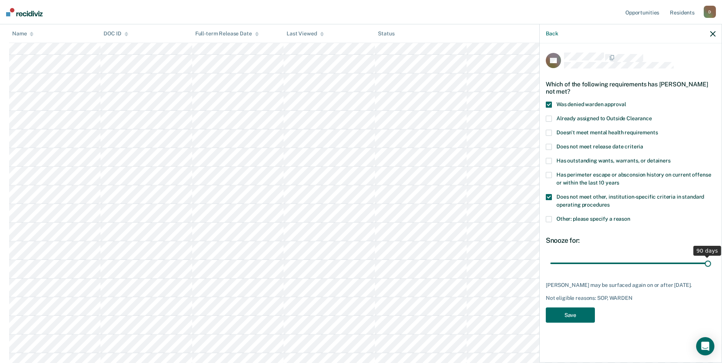
drag, startPoint x: 602, startPoint y: 267, endPoint x: 769, endPoint y: 279, distance: 167.2
type input "90"
click at [711, 270] on input "range" at bounding box center [630, 263] width 161 height 13
drag, startPoint x: 553, startPoint y: 317, endPoint x: 542, endPoint y: 269, distance: 49.1
click at [552, 308] on button "Save" at bounding box center [570, 316] width 49 height 16
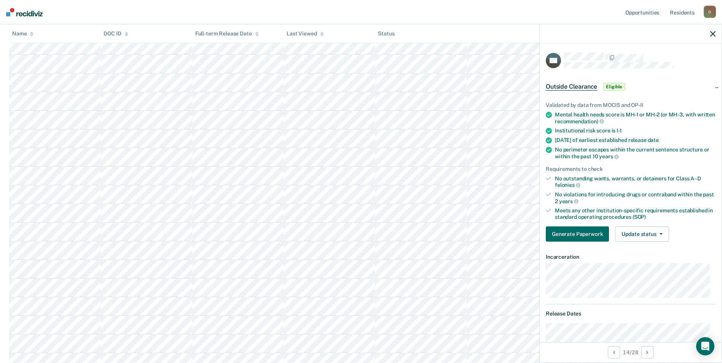
scroll to position [76, 0]
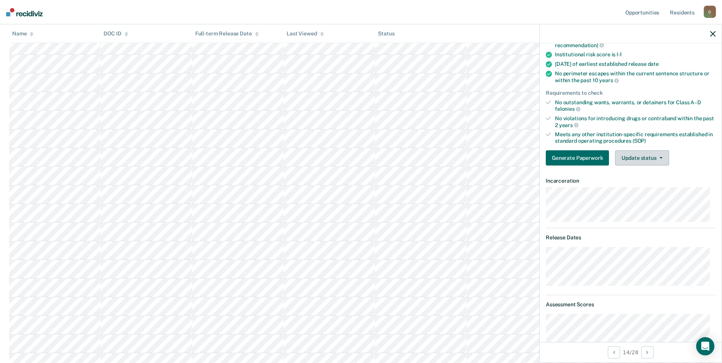
click at [638, 160] on button "Update status" at bounding box center [642, 157] width 54 height 15
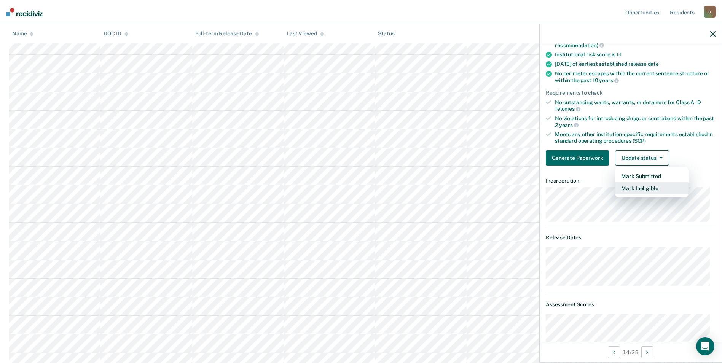
click at [634, 190] on button "Mark Ineligible" at bounding box center [651, 188] width 73 height 12
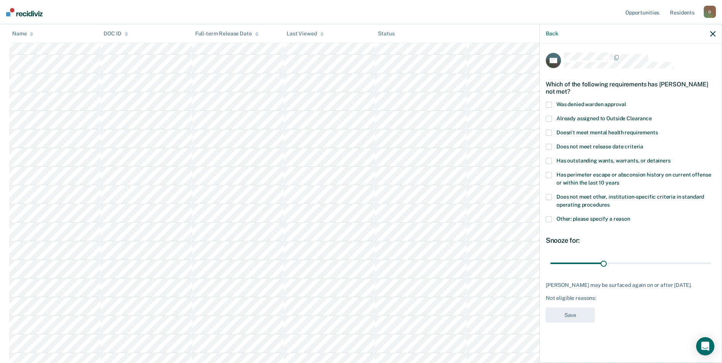
click at [552, 144] on span at bounding box center [549, 147] width 6 height 6
drag, startPoint x: 602, startPoint y: 261, endPoint x: 735, endPoint y: 267, distance: 133.0
type input "90"
click at [711, 267] on input "range" at bounding box center [630, 263] width 161 height 13
click at [558, 315] on button "Save" at bounding box center [570, 316] width 49 height 16
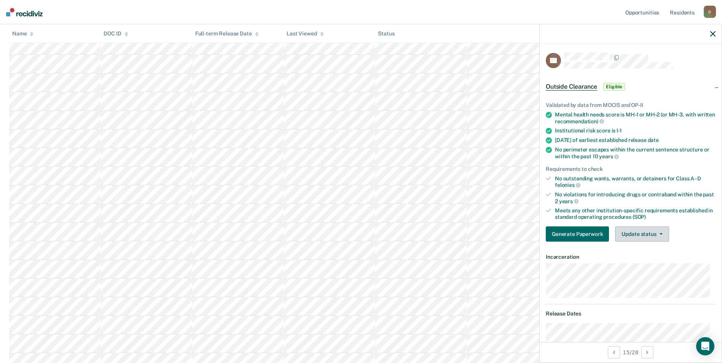
click at [634, 233] on button "Update status" at bounding box center [642, 233] width 54 height 15
click at [644, 267] on button "Mark Ineligible" at bounding box center [651, 264] width 73 height 12
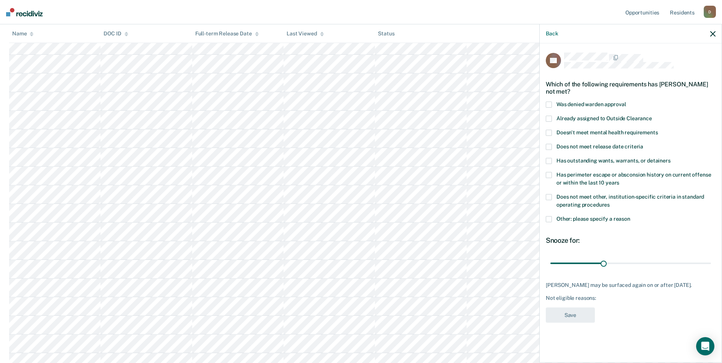
click at [551, 217] on span at bounding box center [549, 219] width 6 height 6
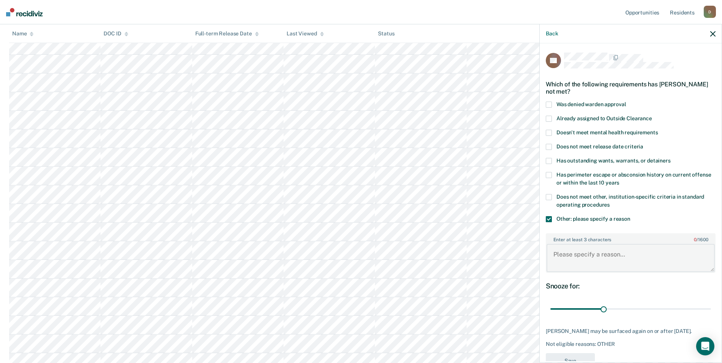
click at [581, 249] on textarea "Enter at least 3 characters 0 / 1600" at bounding box center [631, 258] width 168 height 28
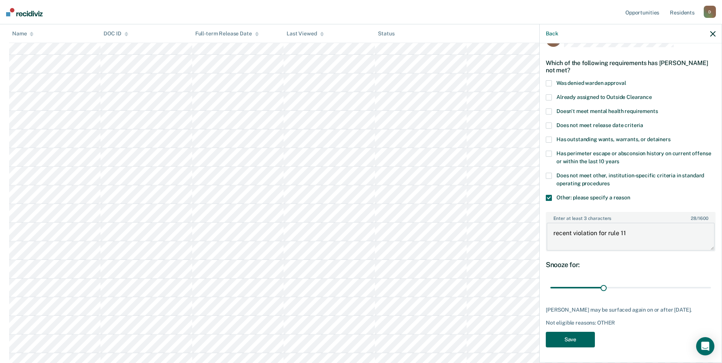
type textarea "recent violation for rule 11"
click at [575, 343] on button "Save" at bounding box center [570, 340] width 49 height 16
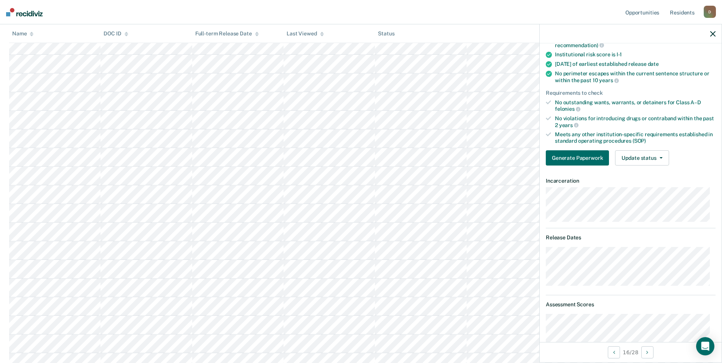
scroll to position [0, 0]
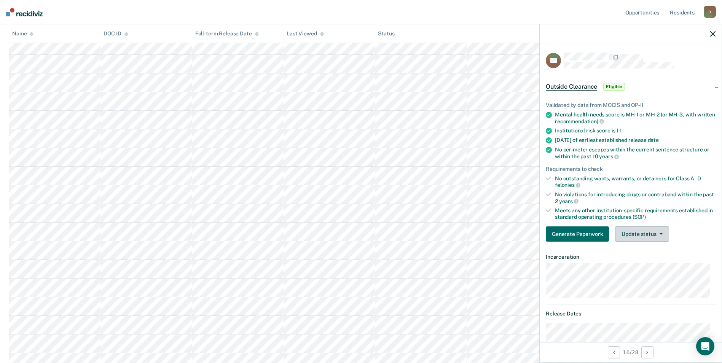
click at [637, 233] on button "Update status" at bounding box center [642, 233] width 54 height 15
click at [637, 263] on button "Mark Ineligible" at bounding box center [651, 264] width 73 height 12
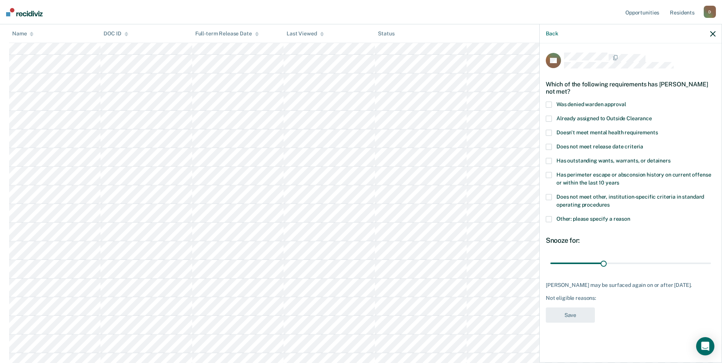
click at [596, 177] on label "Has perimeter escape or absconsion history on current offense or within the las…" at bounding box center [631, 180] width 170 height 16
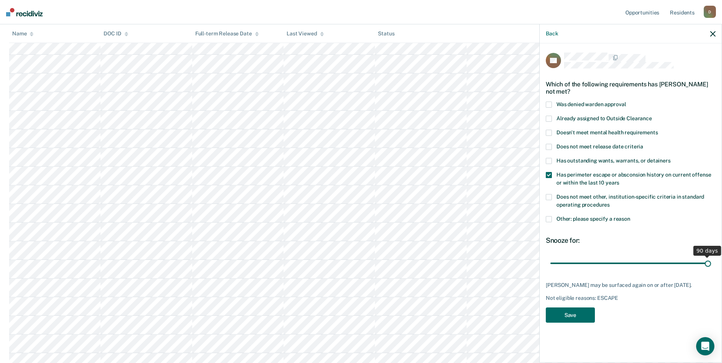
drag, startPoint x: 607, startPoint y: 263, endPoint x: 709, endPoint y: 276, distance: 102.5
type input "90"
click at [709, 270] on input "range" at bounding box center [630, 263] width 161 height 13
click at [560, 313] on button "Save" at bounding box center [570, 316] width 49 height 16
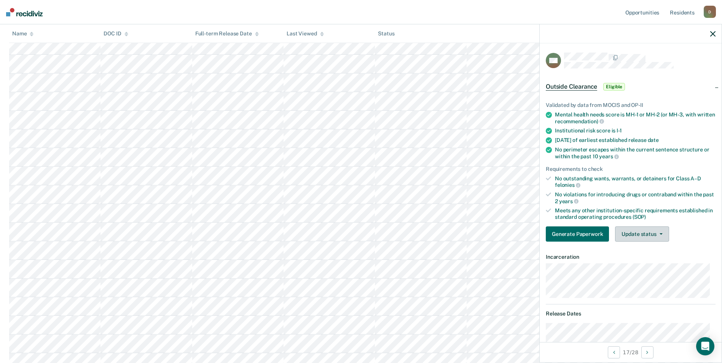
click at [644, 234] on button "Update status" at bounding box center [642, 233] width 54 height 15
click at [647, 263] on button "Mark Ineligible" at bounding box center [651, 264] width 73 height 12
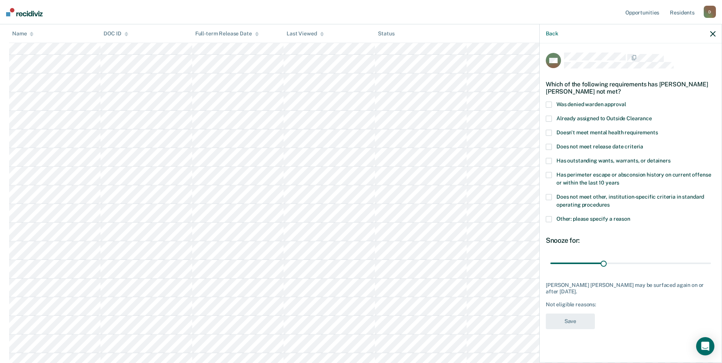
click at [551, 218] on span at bounding box center [549, 219] width 6 height 6
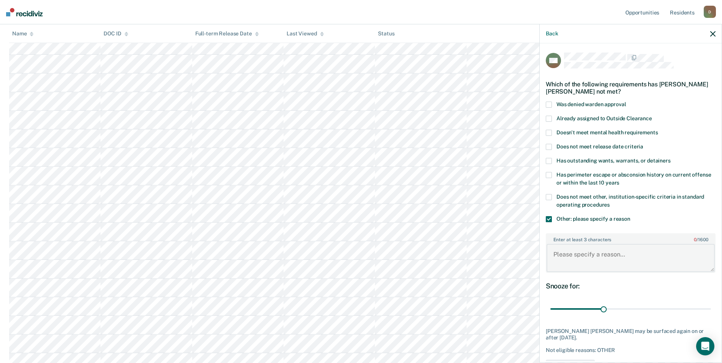
click at [585, 256] on textarea "Enter at least 3 characters 0 / 1600" at bounding box center [631, 258] width 168 height 28
type textarea "recent violation for rule 11"
drag, startPoint x: 603, startPoint y: 311, endPoint x: 736, endPoint y: 309, distance: 133.2
type input "90"
click at [711, 309] on input "range" at bounding box center [630, 309] width 161 height 13
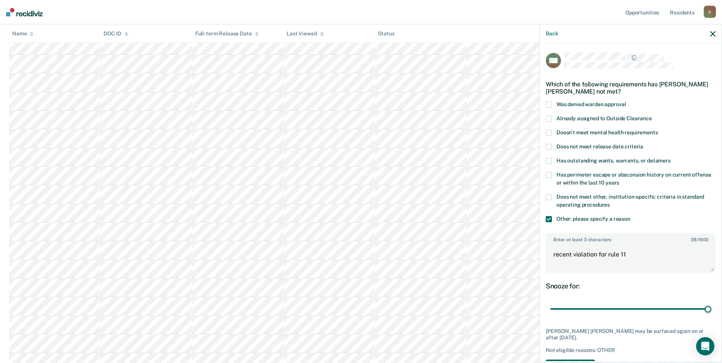
scroll to position [27, 0]
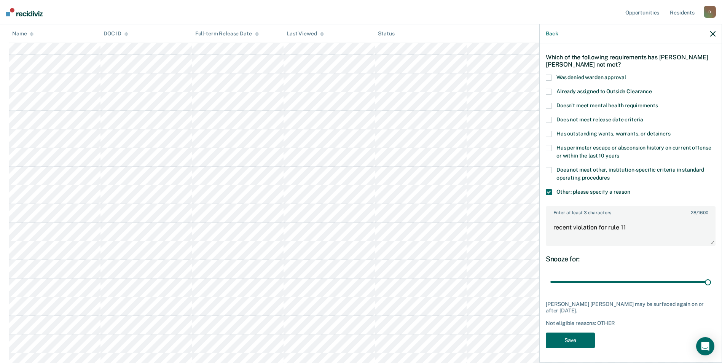
click at [597, 342] on div "MS Which of the following requirements has [PERSON_NAME] [PERSON_NAME] not met?…" at bounding box center [631, 189] width 170 height 327
click at [587, 342] on button "Save" at bounding box center [570, 341] width 49 height 16
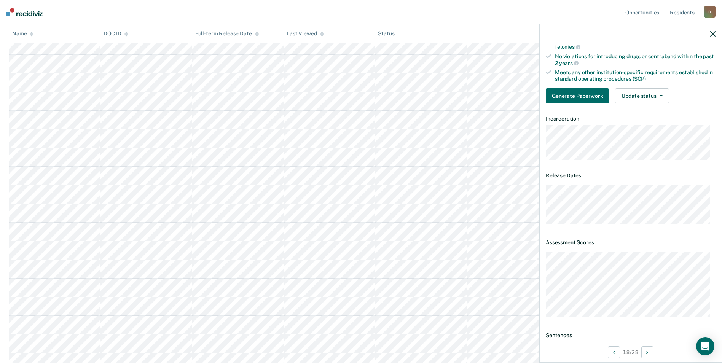
scroll to position [0, 0]
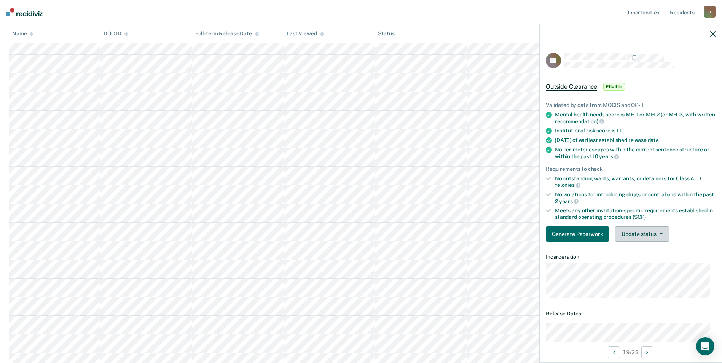
click at [641, 234] on button "Update status" at bounding box center [642, 233] width 54 height 15
click at [642, 261] on button "Mark Ineligible" at bounding box center [651, 264] width 73 height 12
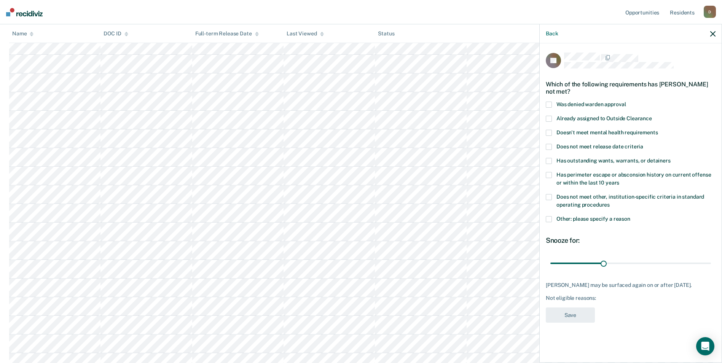
click at [571, 198] on span "Does not meet other, institution-specific criteria in standard operating proced…" at bounding box center [630, 201] width 148 height 14
click at [579, 316] on button "Save" at bounding box center [570, 316] width 49 height 16
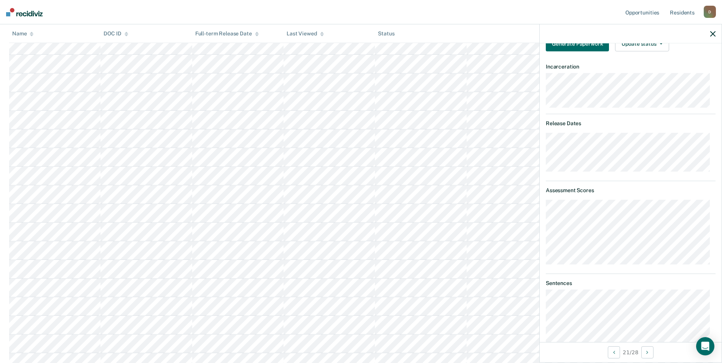
scroll to position [38, 0]
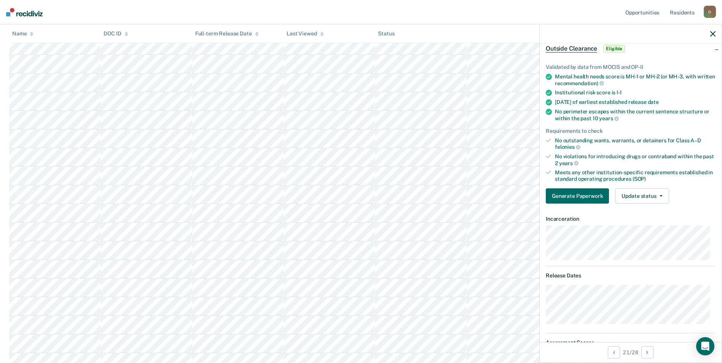
click at [641, 204] on div "Validated by data from MOCIS and OP-II Mental health needs score is MH-1 or MH-…" at bounding box center [631, 131] width 182 height 158
click at [641, 199] on button "Update status" at bounding box center [642, 195] width 54 height 15
click at [642, 226] on button "Mark Ineligible" at bounding box center [651, 226] width 73 height 12
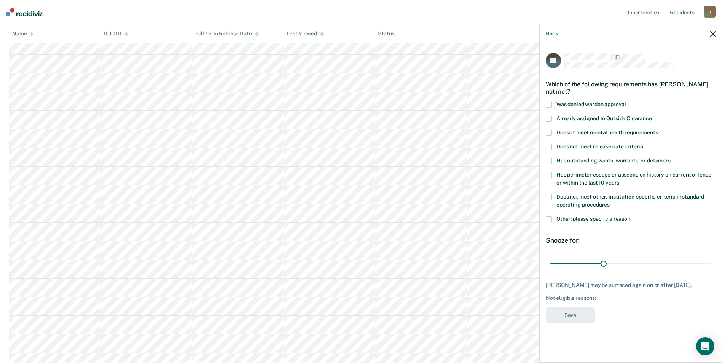
scroll to position [0, 0]
click at [659, 177] on label "Has perimeter escape or absconsion history on current offense or within the las…" at bounding box center [631, 180] width 170 height 16
click at [548, 218] on span at bounding box center [549, 219] width 6 height 6
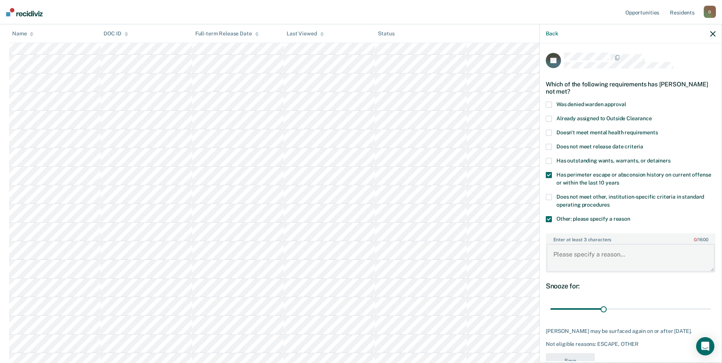
click at [574, 260] on textarea "Enter at least 3 characters 0 / 1600" at bounding box center [631, 258] width 168 height 28
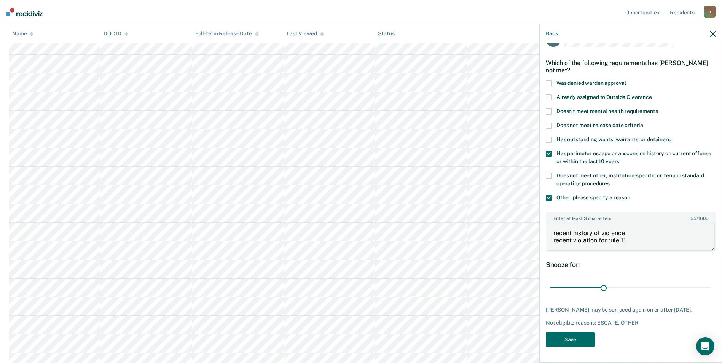
type textarea "recent history of violence recent violation for rule 11"
click at [580, 348] on div "PT Which of the following requirements has [PERSON_NAME] not met? Was denied wa…" at bounding box center [631, 191] width 170 height 321
click at [579, 343] on button "Save" at bounding box center [570, 340] width 49 height 16
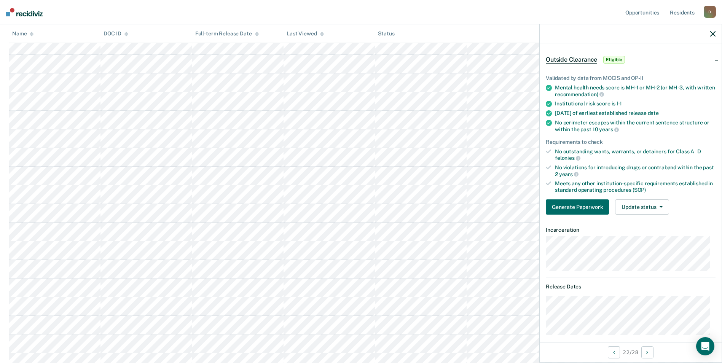
scroll to position [0, 0]
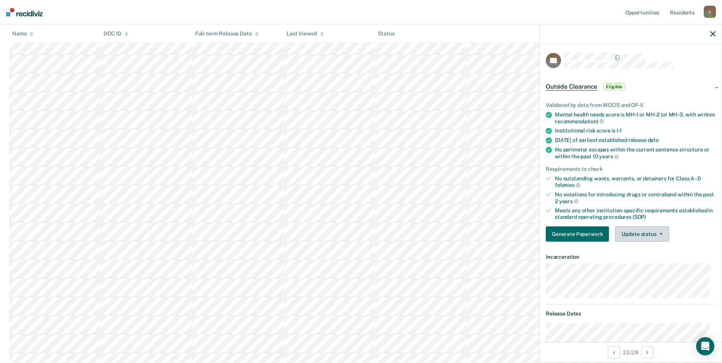
click at [631, 230] on button "Update status" at bounding box center [642, 233] width 54 height 15
click at [638, 269] on button "Mark Ineligible" at bounding box center [651, 264] width 73 height 12
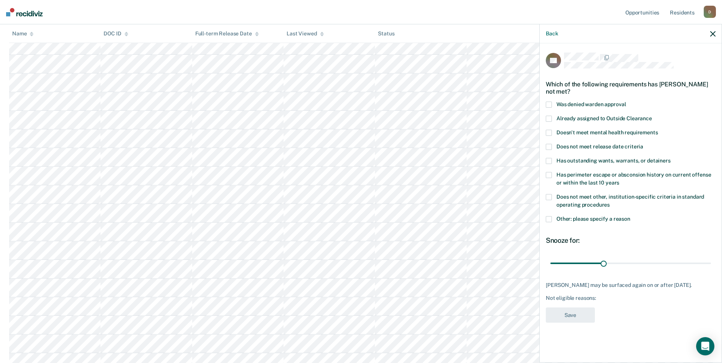
click at [587, 202] on span "Does not meet other, institution-specific criteria in standard operating proced…" at bounding box center [630, 201] width 148 height 14
drag, startPoint x: 606, startPoint y: 264, endPoint x: 715, endPoint y: 268, distance: 109.3
type input "90"
click at [711, 268] on input "range" at bounding box center [630, 263] width 161 height 13
click at [568, 317] on button "Save" at bounding box center [570, 316] width 49 height 16
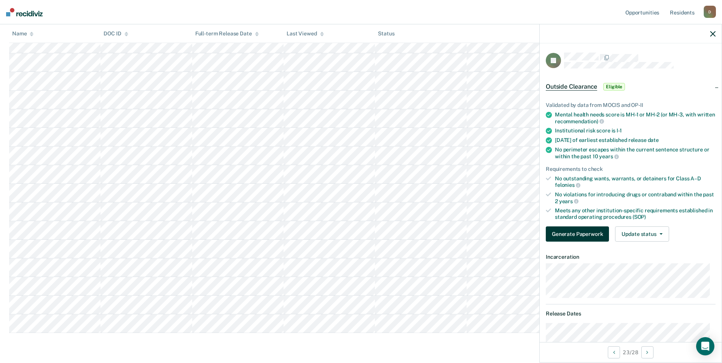
scroll to position [38, 0]
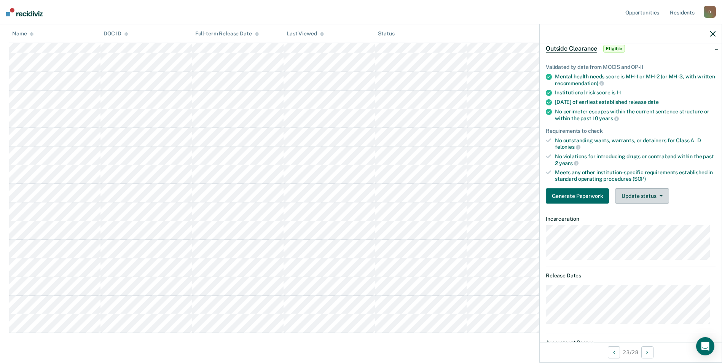
click at [631, 196] on button "Update status" at bounding box center [642, 195] width 54 height 15
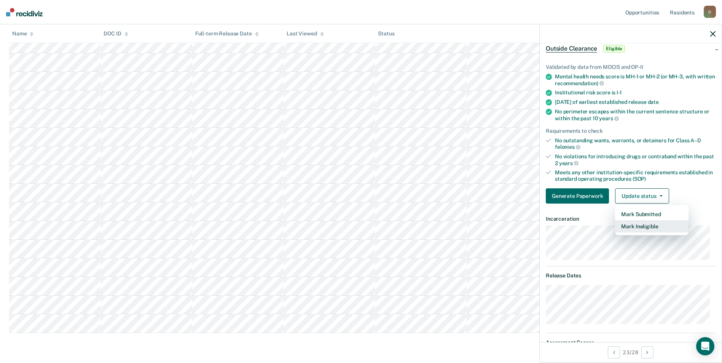
click at [647, 229] on button "Mark Ineligible" at bounding box center [651, 226] width 73 height 12
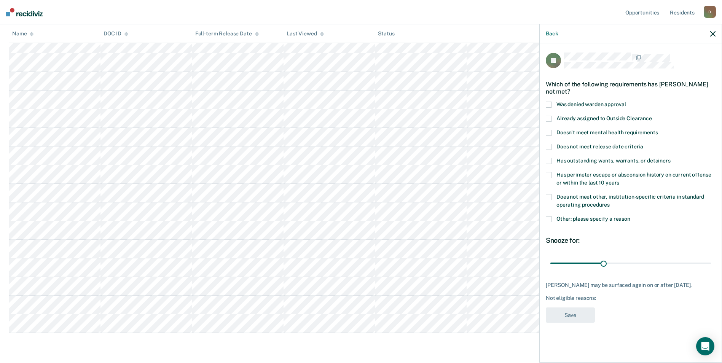
scroll to position [0, 0]
click at [582, 146] on span "Does not meet release date criteria" at bounding box center [599, 146] width 87 height 6
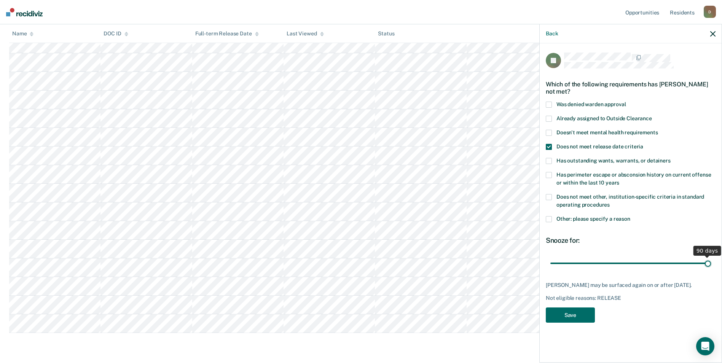
drag, startPoint x: 606, startPoint y: 262, endPoint x: 713, endPoint y: 263, distance: 106.2
type input "90"
click at [711, 263] on input "range" at bounding box center [630, 263] width 161 height 13
click at [567, 323] on button "Save" at bounding box center [570, 316] width 49 height 16
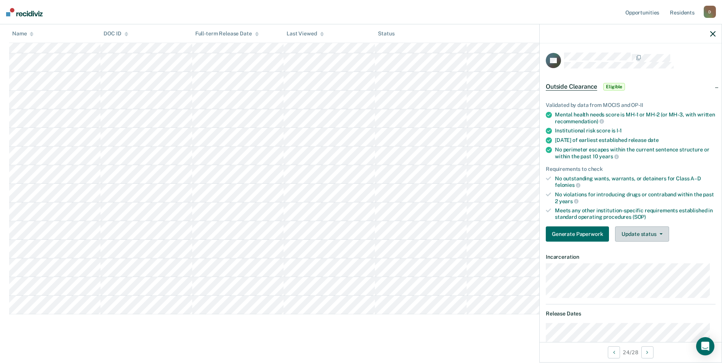
click at [636, 236] on button "Update status" at bounding box center [642, 233] width 54 height 15
click at [649, 262] on button "Mark Ineligible" at bounding box center [651, 264] width 73 height 12
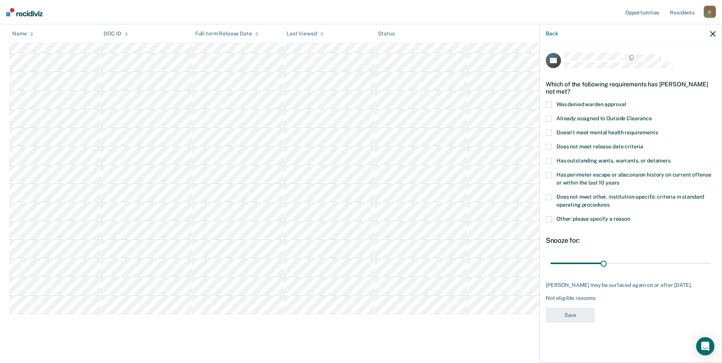
click at [621, 145] on span "Does not meet release date criteria" at bounding box center [599, 146] width 87 height 6
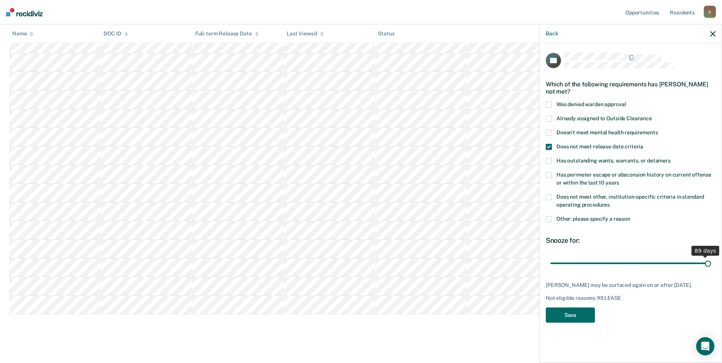
drag, startPoint x: 604, startPoint y: 264, endPoint x: 715, endPoint y: 274, distance: 111.6
type input "90"
click at [711, 270] on input "range" at bounding box center [630, 263] width 161 height 13
click at [575, 323] on button "Save" at bounding box center [570, 316] width 49 height 16
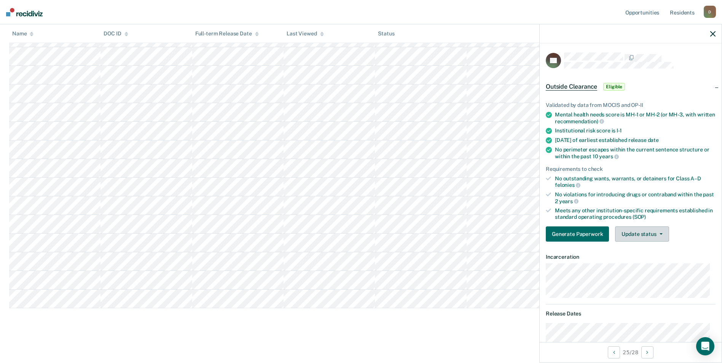
click at [636, 233] on button "Update status" at bounding box center [642, 233] width 54 height 15
click at [649, 266] on button "Mark Ineligible" at bounding box center [651, 264] width 73 height 12
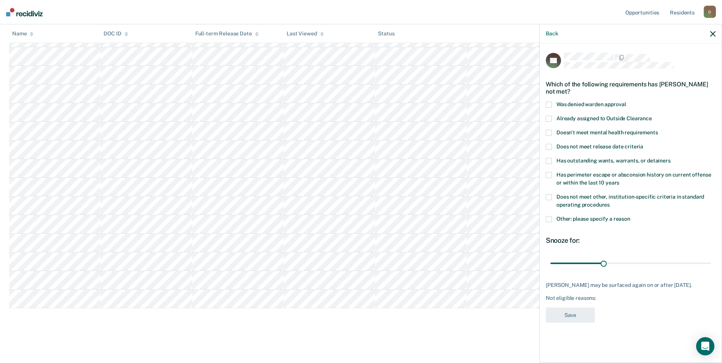
click at [607, 143] on span "Does not meet release date criteria" at bounding box center [599, 146] width 87 height 6
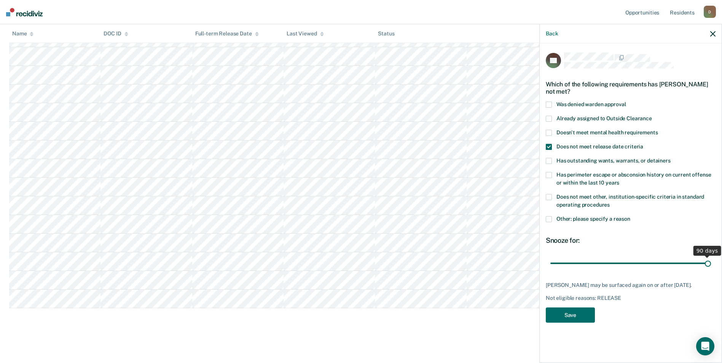
drag, startPoint x: 601, startPoint y: 259, endPoint x: 752, endPoint y: 254, distance: 150.4
type input "90"
click at [711, 257] on input "range" at bounding box center [630, 263] width 161 height 13
click at [583, 320] on button "Save" at bounding box center [570, 316] width 49 height 16
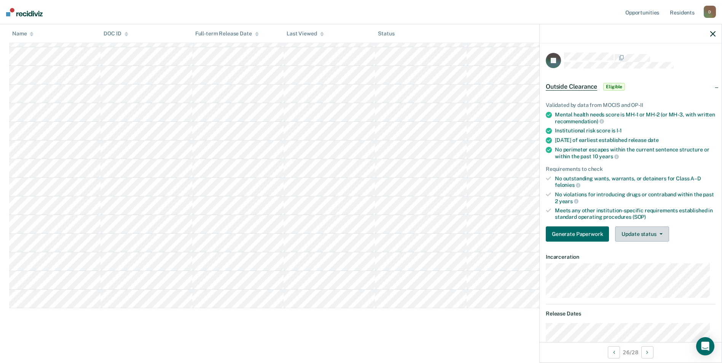
click at [638, 229] on button "Update status" at bounding box center [642, 233] width 54 height 15
click at [644, 231] on button "Update status" at bounding box center [642, 233] width 54 height 15
click at [652, 263] on button "Mark Ineligible" at bounding box center [651, 264] width 73 height 12
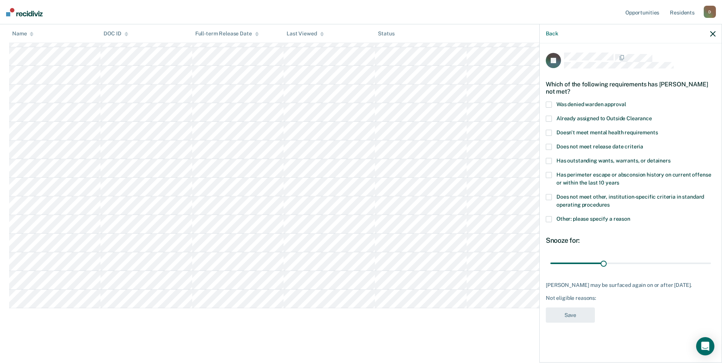
click at [625, 194] on span "Does not meet other, institution-specific criteria in standard operating proced…" at bounding box center [630, 201] width 148 height 14
click at [609, 151] on label "Does not meet release date criteria" at bounding box center [631, 148] width 170 height 8
click at [595, 319] on div "JV Which of the following requirements has [PERSON_NAME] not met? Was denied wa…" at bounding box center [631, 190] width 170 height 275
click at [590, 320] on button "Save" at bounding box center [570, 316] width 49 height 16
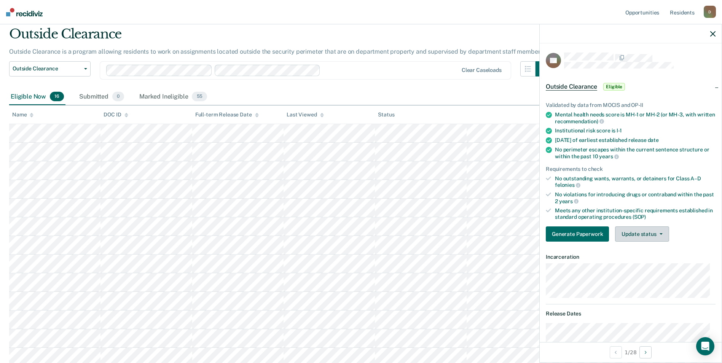
click at [645, 238] on button "Update status" at bounding box center [642, 233] width 54 height 15
click at [642, 261] on button "Mark Ineligible" at bounding box center [651, 264] width 73 height 12
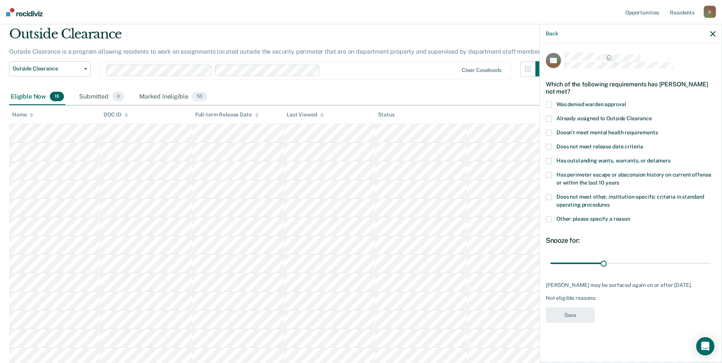
click at [622, 196] on span "Does not meet other, institution-specific criteria in standard operating proced…" at bounding box center [630, 201] width 148 height 14
drag, startPoint x: 606, startPoint y: 263, endPoint x: 703, endPoint y: 268, distance: 97.2
type input "88"
click at [704, 267] on input "range" at bounding box center [630, 263] width 161 height 13
click at [584, 312] on button "Save" at bounding box center [570, 316] width 49 height 16
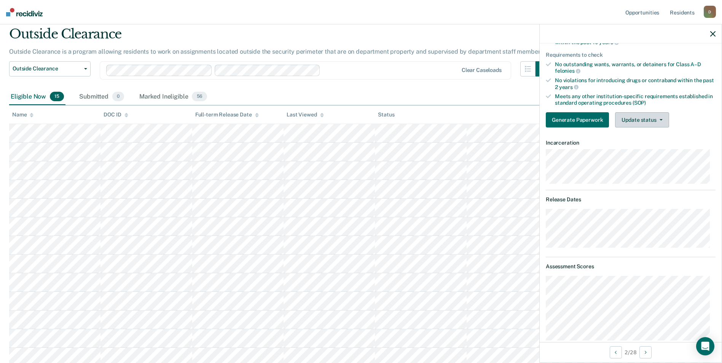
scroll to position [76, 0]
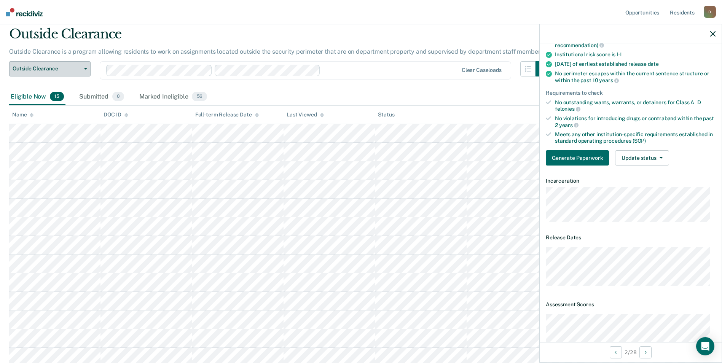
click at [69, 67] on span "Outside Clearance" at bounding box center [47, 68] width 69 height 6
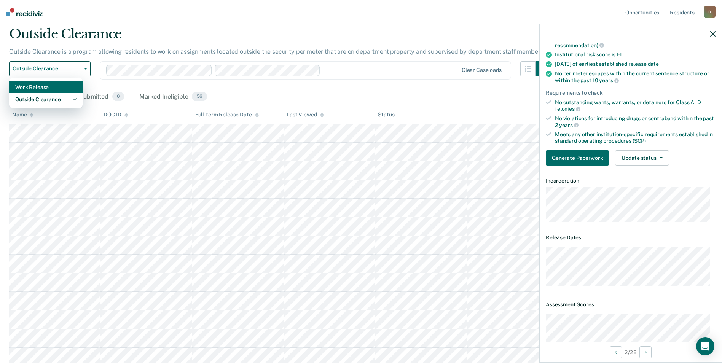
click at [62, 88] on div "Work Release" at bounding box center [45, 87] width 61 height 12
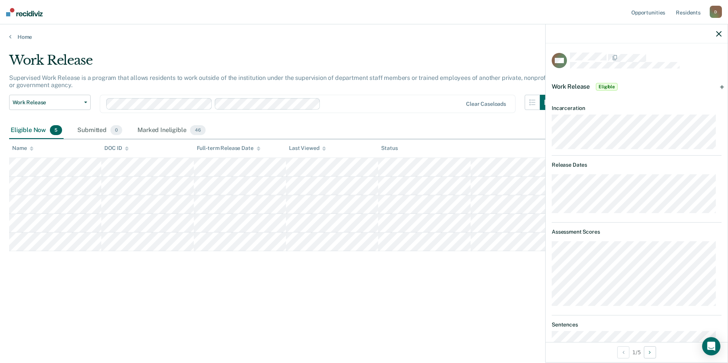
click at [713, 86] on div "Work Release Eligible" at bounding box center [636, 87] width 182 height 24
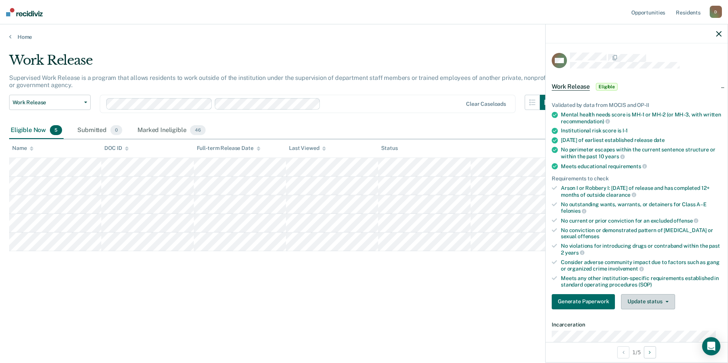
click at [638, 298] on button "Update status" at bounding box center [648, 301] width 54 height 15
click at [655, 334] on button "Mark Ineligible" at bounding box center [657, 332] width 73 height 12
click at [75, 102] on span "Work Release" at bounding box center [47, 102] width 69 height 6
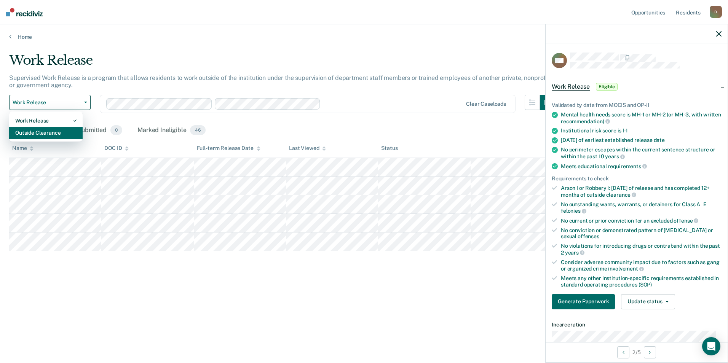
click at [51, 137] on div "Outside Clearance" at bounding box center [45, 133] width 61 height 12
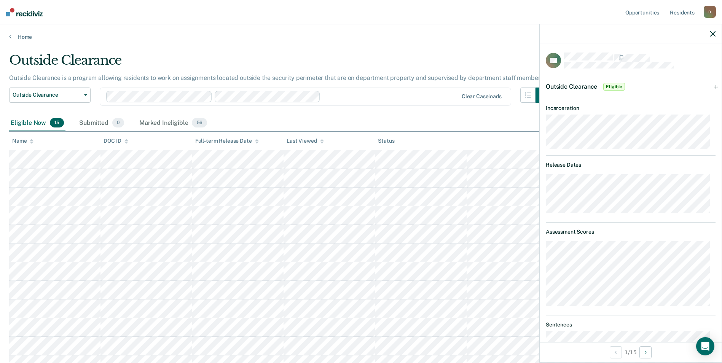
click at [709, 87] on div "Outside Clearance Eligible" at bounding box center [631, 87] width 182 height 24
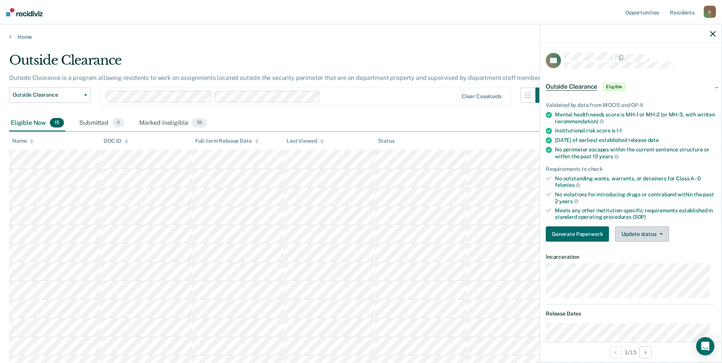
click at [651, 229] on button "Update status" at bounding box center [642, 233] width 54 height 15
click at [649, 262] on button "Mark Ineligible" at bounding box center [651, 264] width 73 height 12
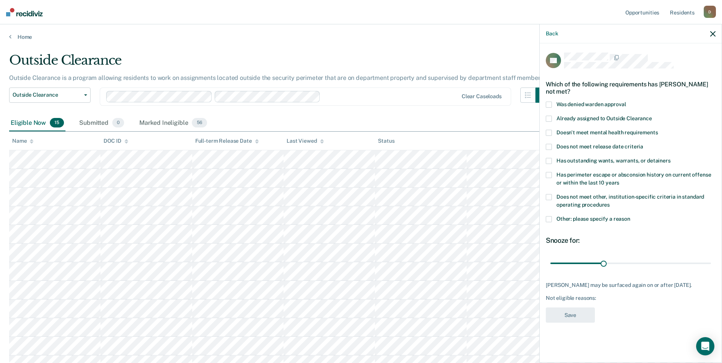
click at [604, 201] on span "Does not meet other, institution-specific criteria in standard operating proced…" at bounding box center [630, 201] width 148 height 14
drag, startPoint x: 603, startPoint y: 263, endPoint x: 735, endPoint y: 276, distance: 132.7
type input "90"
click at [711, 270] on input "range" at bounding box center [630, 263] width 161 height 13
click at [586, 316] on button "Save" at bounding box center [570, 316] width 49 height 16
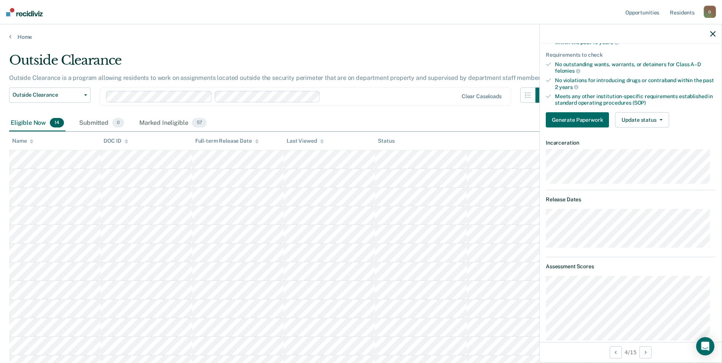
scroll to position [38, 0]
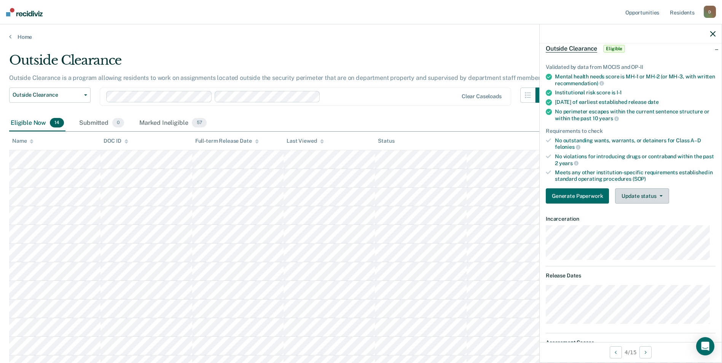
click at [642, 195] on button "Update status" at bounding box center [642, 195] width 54 height 15
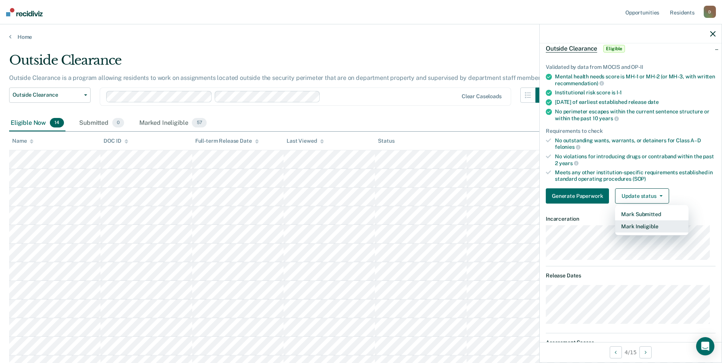
click at [637, 230] on button "Mark Ineligible" at bounding box center [651, 226] width 73 height 12
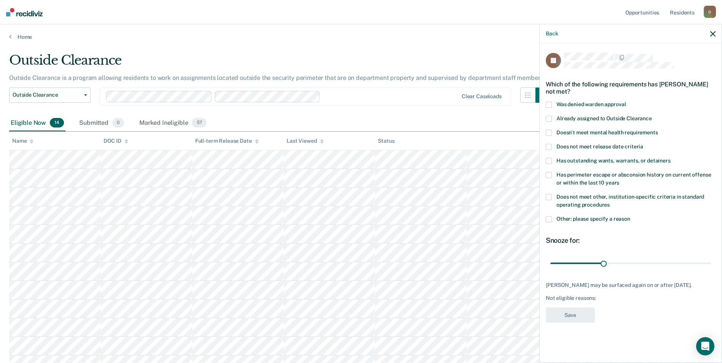
click at [553, 197] on label "Does not meet other, institution-specific criteria in standard operating proced…" at bounding box center [631, 202] width 170 height 16
click at [583, 316] on button "Save" at bounding box center [570, 316] width 49 height 16
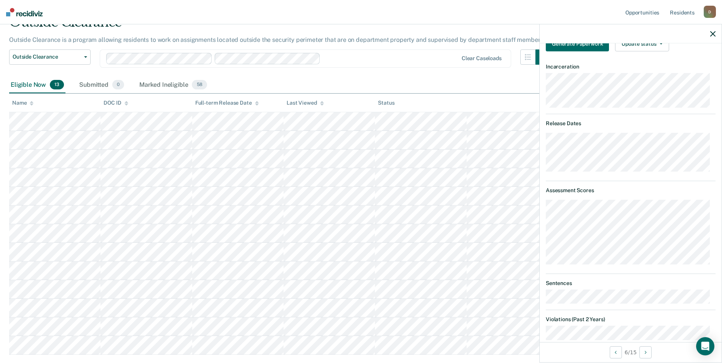
scroll to position [38, 0]
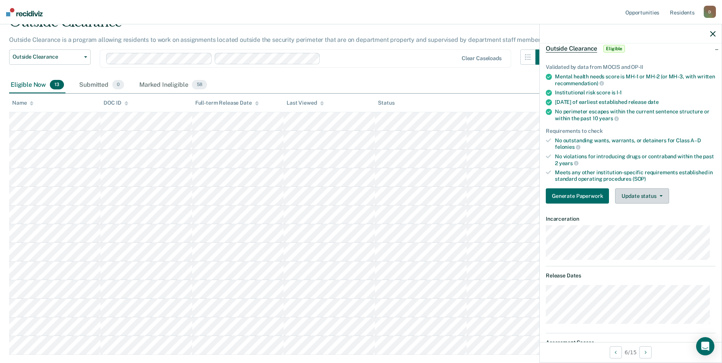
click at [652, 199] on button "Update status" at bounding box center [642, 195] width 54 height 15
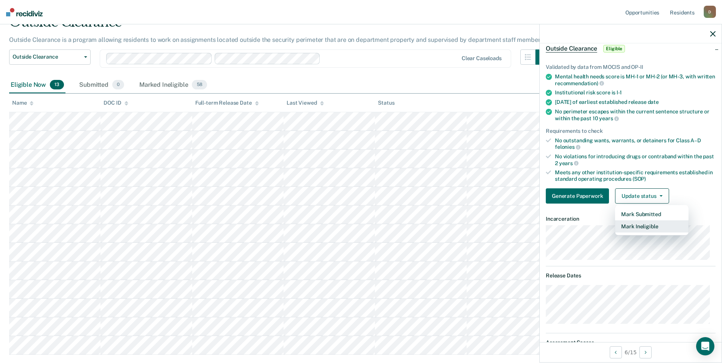
click at [653, 227] on button "Mark Ineligible" at bounding box center [651, 226] width 73 height 12
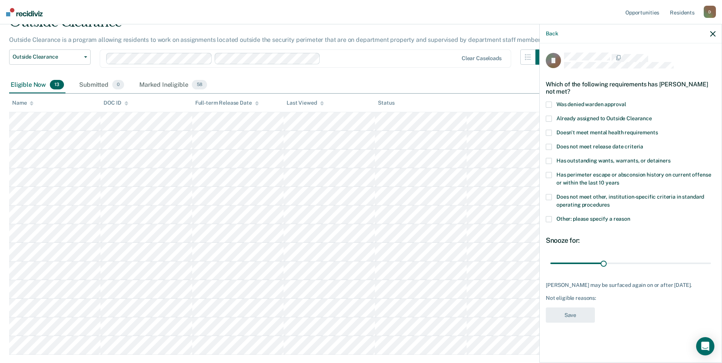
click at [579, 200] on label "Does not meet other, institution-specific criteria in standard operating proced…" at bounding box center [631, 202] width 170 height 16
drag, startPoint x: 605, startPoint y: 264, endPoint x: 727, endPoint y: 274, distance: 122.6
type input "90"
click at [711, 269] on input "range" at bounding box center [630, 263] width 161 height 13
click at [579, 321] on button "Save" at bounding box center [570, 316] width 49 height 16
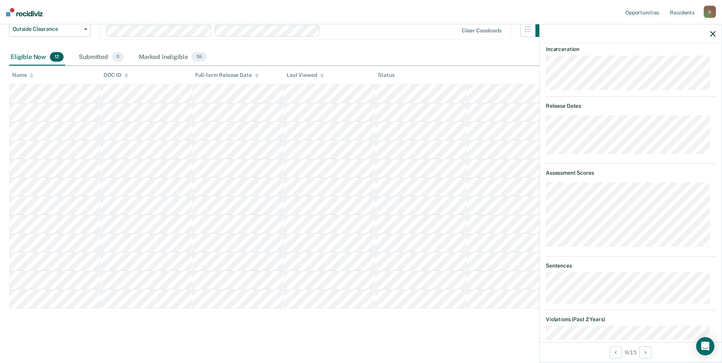
scroll to position [94, 0]
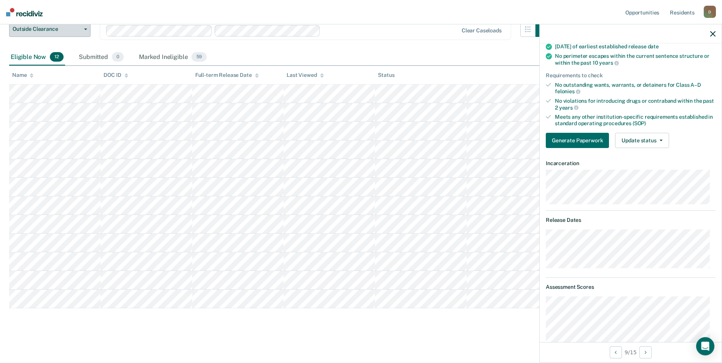
click at [78, 32] on span "Outside Clearance" at bounding box center [47, 29] width 69 height 6
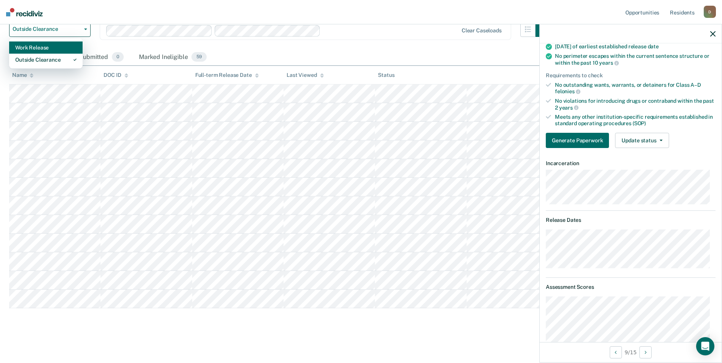
click at [73, 49] on div "Work Release" at bounding box center [45, 47] width 61 height 12
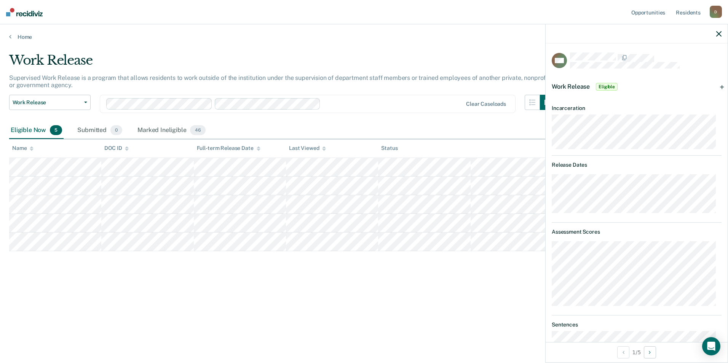
click at [717, 86] on div "Work Release Eligible" at bounding box center [636, 87] width 182 height 24
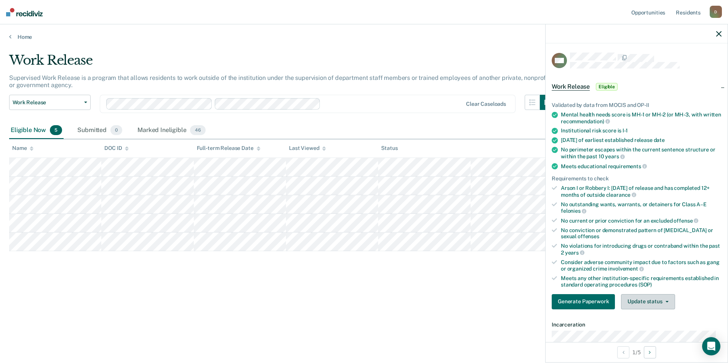
click at [652, 298] on button "Update status" at bounding box center [648, 301] width 54 height 15
click at [650, 332] on button "Mark Ineligible" at bounding box center [657, 332] width 73 height 12
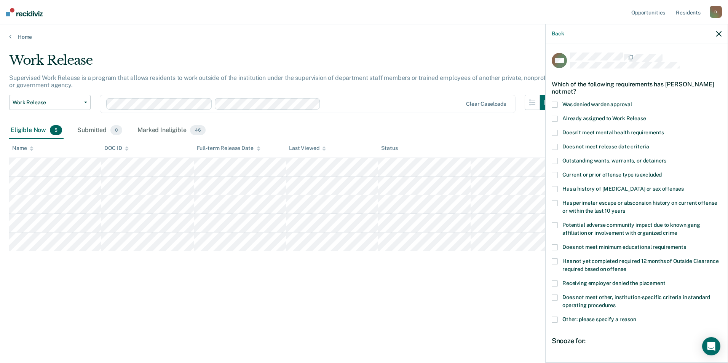
click at [637, 295] on span "Does not meet other, institution-specific criteria in standard operating proced…" at bounding box center [636, 301] width 148 height 14
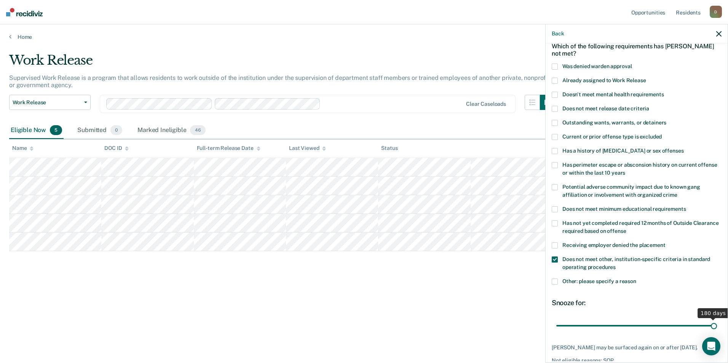
drag, startPoint x: 584, startPoint y: 327, endPoint x: 747, endPoint y: 334, distance: 163.1
type input "180"
click at [717, 332] on input "range" at bounding box center [636, 325] width 161 height 13
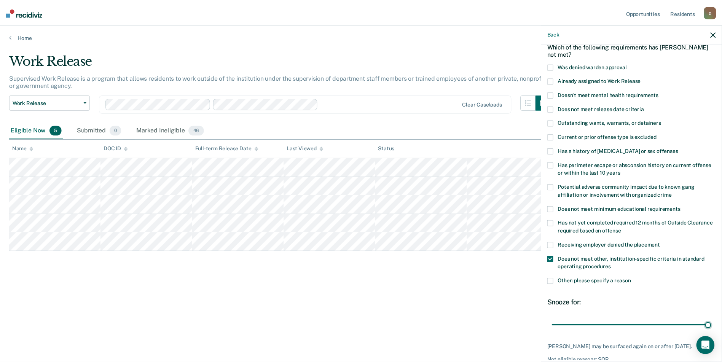
scroll to position [81, 0]
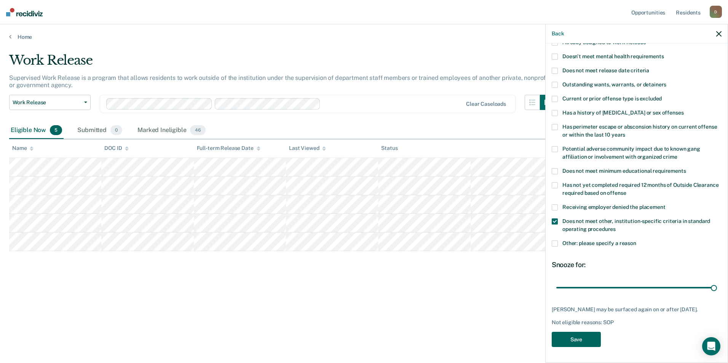
click at [593, 340] on button "Save" at bounding box center [576, 340] width 49 height 16
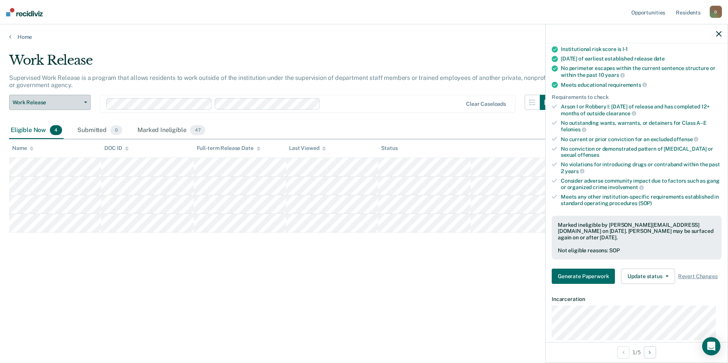
click at [67, 100] on span "Work Release" at bounding box center [47, 102] width 69 height 6
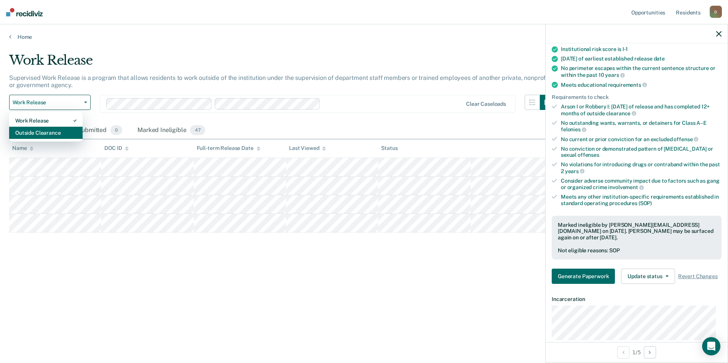
click at [58, 131] on div "Outside Clearance" at bounding box center [45, 133] width 61 height 12
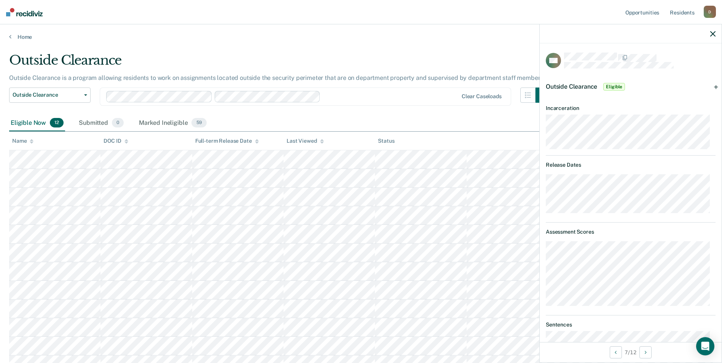
click at [711, 87] on div "Outside Clearance Eligible" at bounding box center [631, 87] width 182 height 24
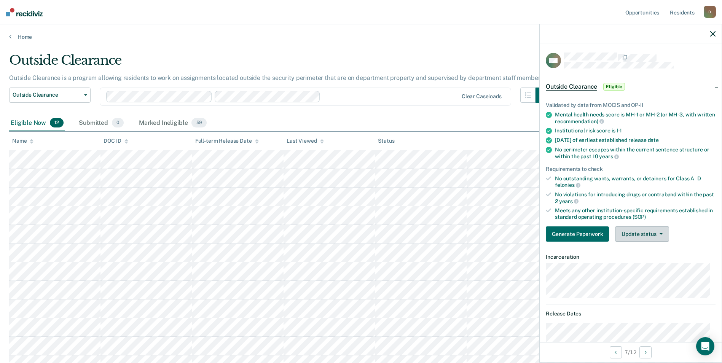
click at [651, 231] on button "Update status" at bounding box center [642, 233] width 54 height 15
click at [656, 262] on button "Mark Ineligible" at bounding box center [651, 264] width 73 height 12
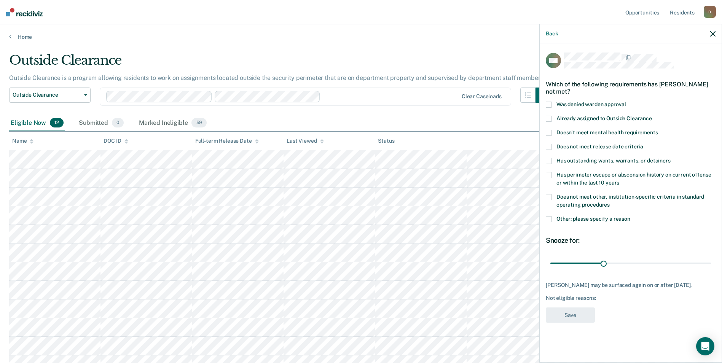
click at [547, 218] on span at bounding box center [549, 219] width 6 height 6
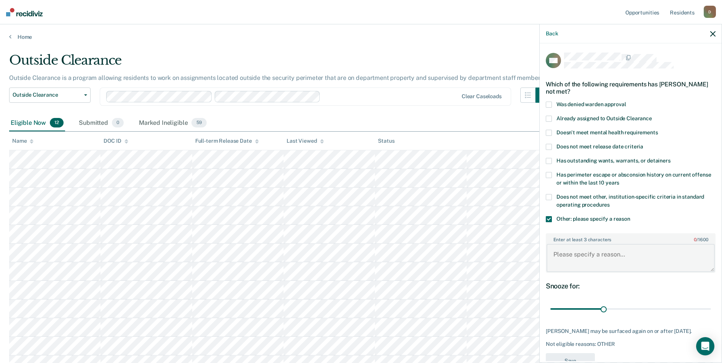
click at [598, 260] on textarea "Enter at least 3 characters 0 / 1600" at bounding box center [631, 258] width 168 height 28
type textarea "recent violation for rule 11"
drag, startPoint x: 601, startPoint y: 308, endPoint x: 703, endPoint y: 304, distance: 101.7
type input "90"
click at [703, 304] on input "range" at bounding box center [630, 309] width 161 height 13
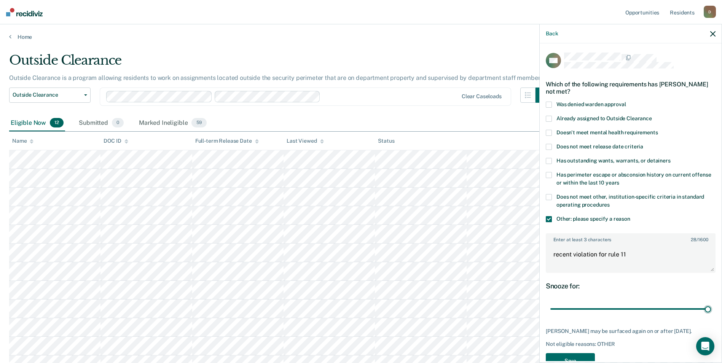
scroll to position [27, 0]
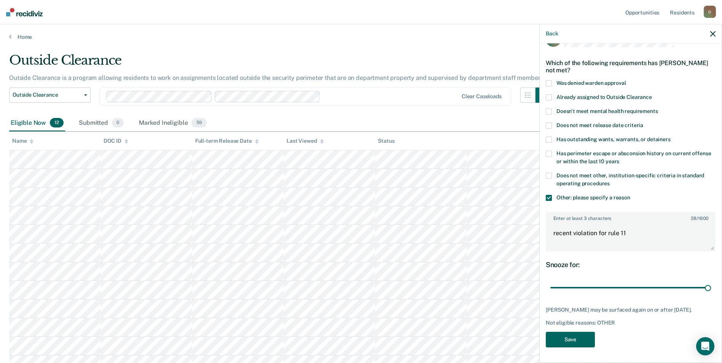
click at [594, 339] on button "Save" at bounding box center [570, 340] width 49 height 16
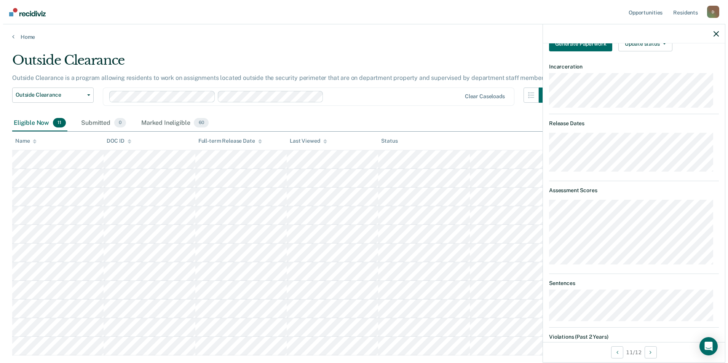
scroll to position [228, 0]
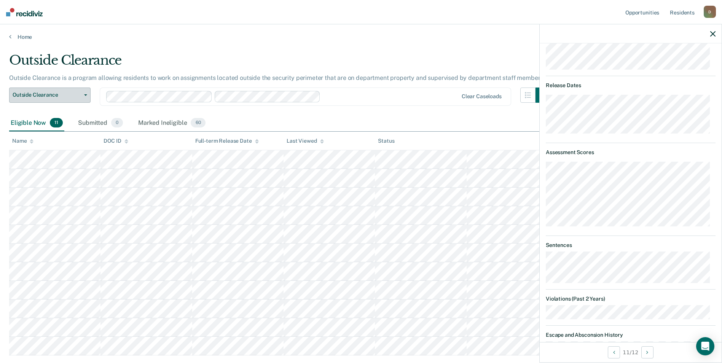
click at [83, 89] on button "Outside Clearance" at bounding box center [49, 95] width 81 height 15
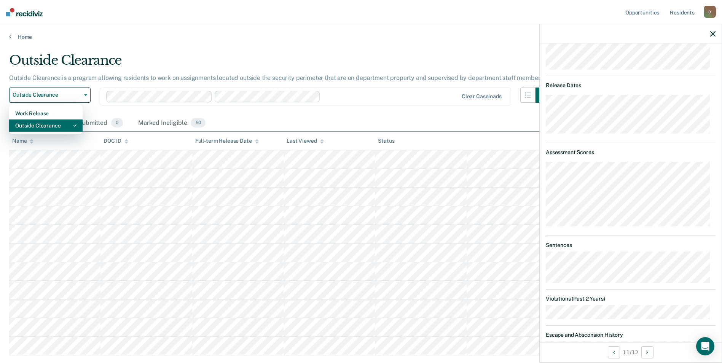
click at [57, 122] on div "Outside Clearance" at bounding box center [45, 126] width 61 height 12
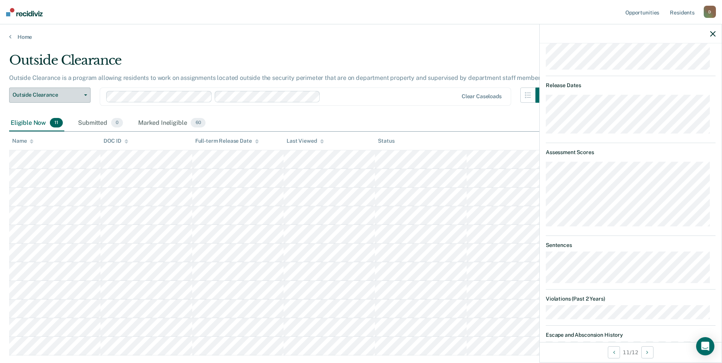
click at [9, 88] on button "Outside Clearance" at bounding box center [49, 95] width 81 height 15
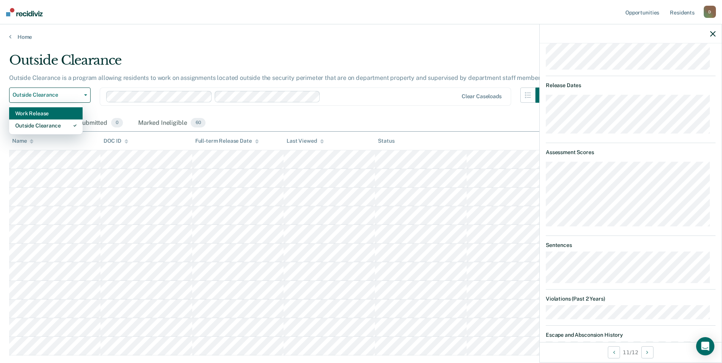
click at [28, 110] on div "Work Release" at bounding box center [45, 113] width 61 height 12
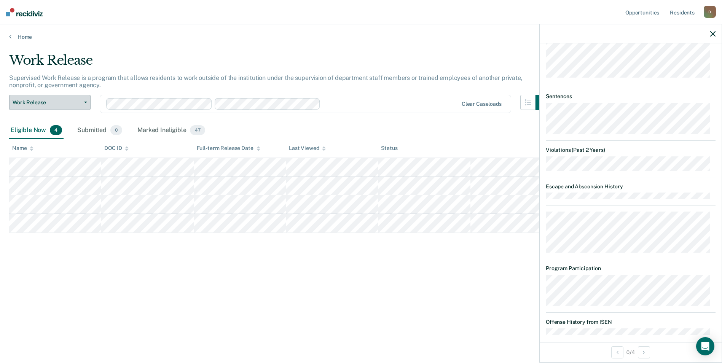
scroll to position [80, 0]
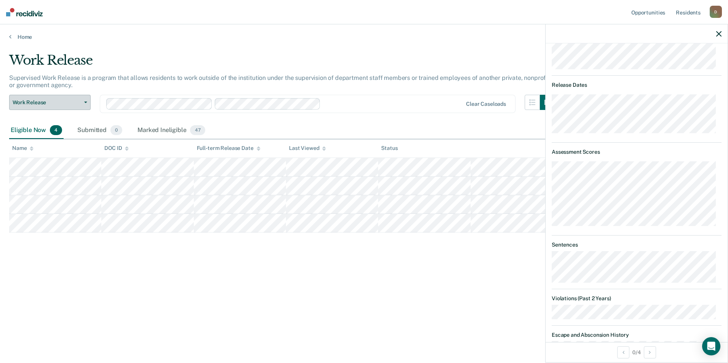
click at [65, 98] on button "Work Release" at bounding box center [49, 102] width 81 height 15
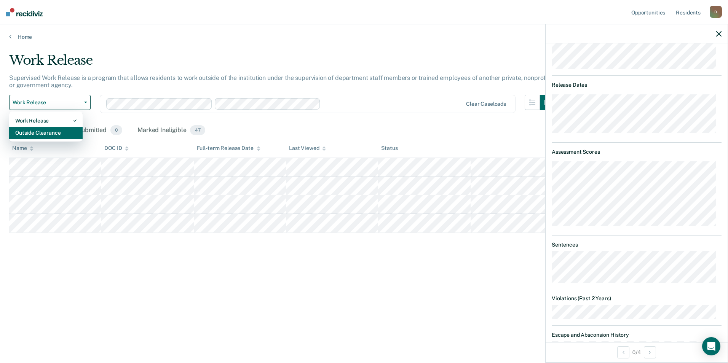
click at [68, 137] on div "Outside Clearance" at bounding box center [45, 133] width 61 height 12
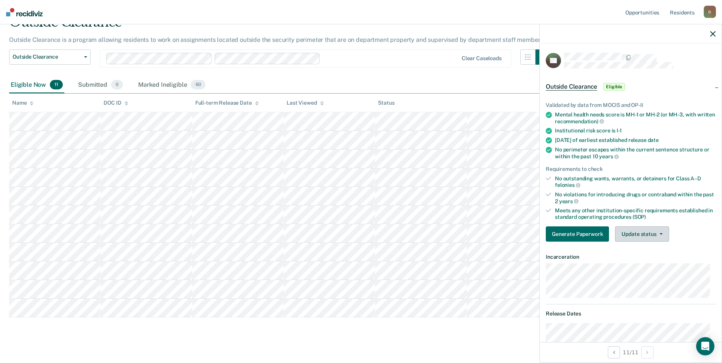
click at [647, 234] on button "Update status" at bounding box center [642, 233] width 54 height 15
click at [652, 265] on button "Mark Ineligible" at bounding box center [651, 264] width 73 height 12
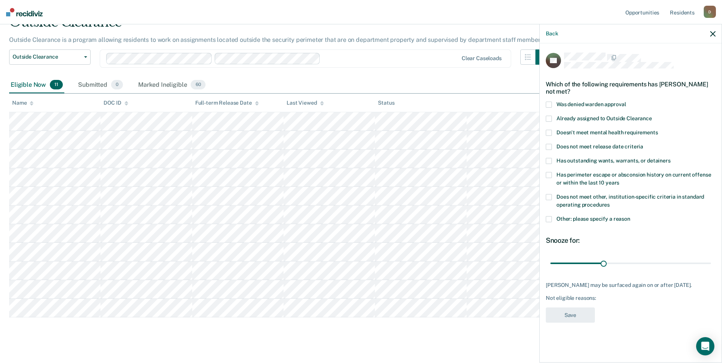
click at [550, 218] on span at bounding box center [549, 219] width 6 height 6
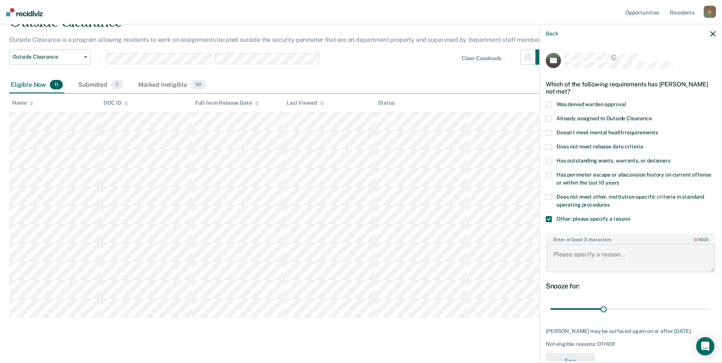
click at [607, 268] on textarea "Enter at least 3 characters 0 / 1600" at bounding box center [631, 258] width 168 height 28
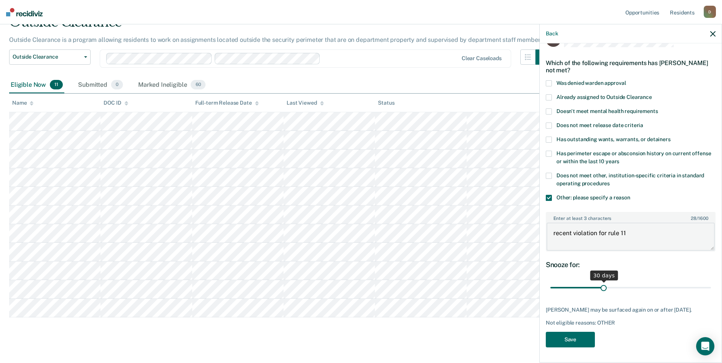
type textarea "recent violation for rule 11"
drag, startPoint x: 600, startPoint y: 283, endPoint x: 716, endPoint y: 290, distance: 115.6
type input "90"
click at [711, 290] on input "range" at bounding box center [630, 287] width 161 height 13
click at [549, 344] on button "Save" at bounding box center [570, 340] width 49 height 16
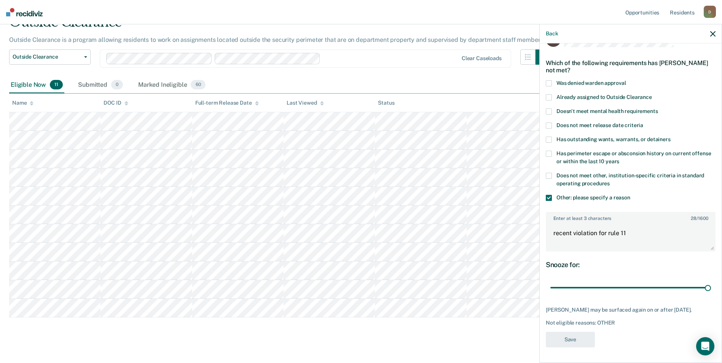
scroll to position [29, 0]
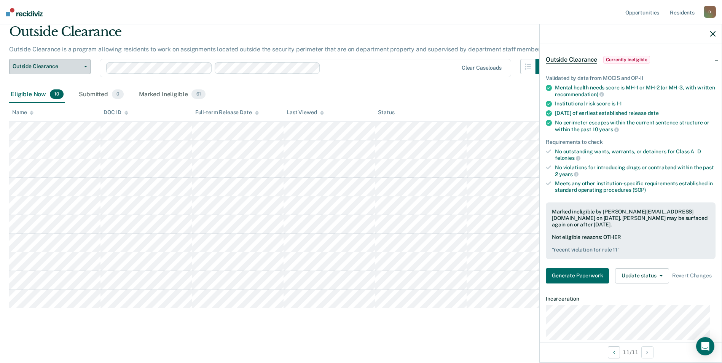
click at [83, 62] on button "Outside Clearance" at bounding box center [49, 66] width 81 height 15
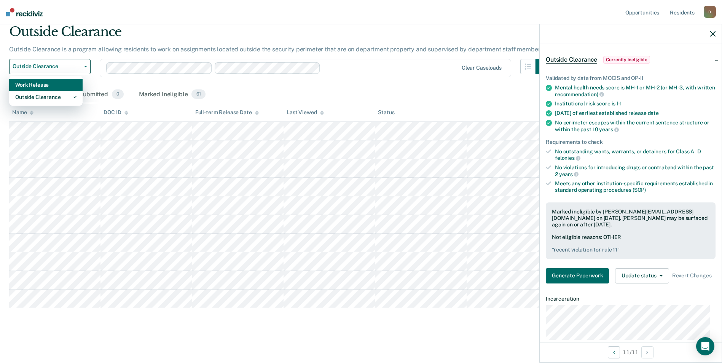
click at [65, 83] on div "Work Release" at bounding box center [45, 85] width 61 height 12
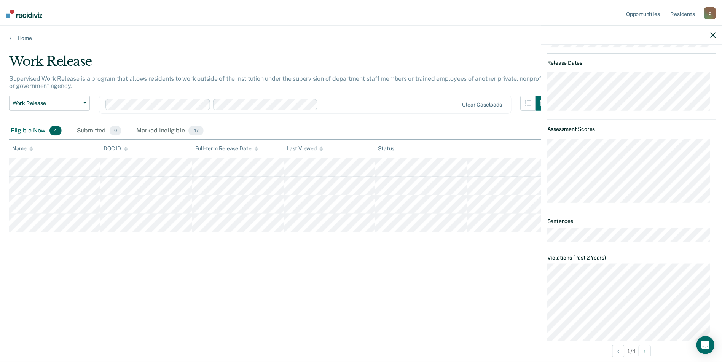
scroll to position [141, 0]
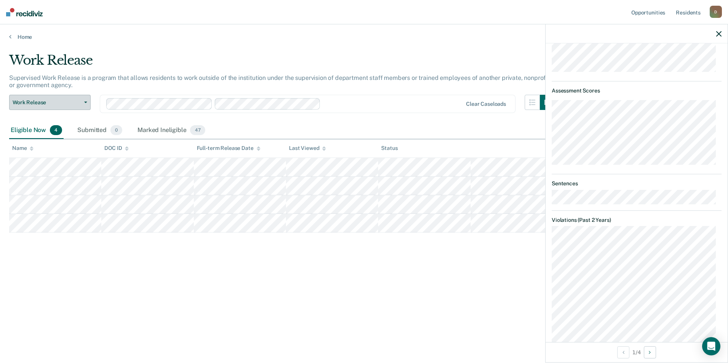
click at [80, 101] on span "Work Release" at bounding box center [47, 102] width 69 height 6
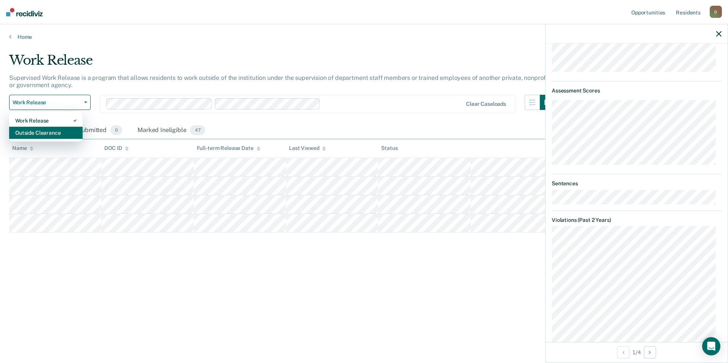
click at [75, 129] on div "Outside Clearance" at bounding box center [45, 133] width 61 height 12
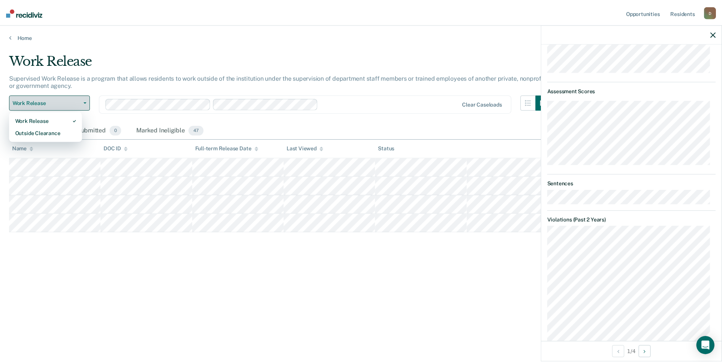
scroll to position [346, 0]
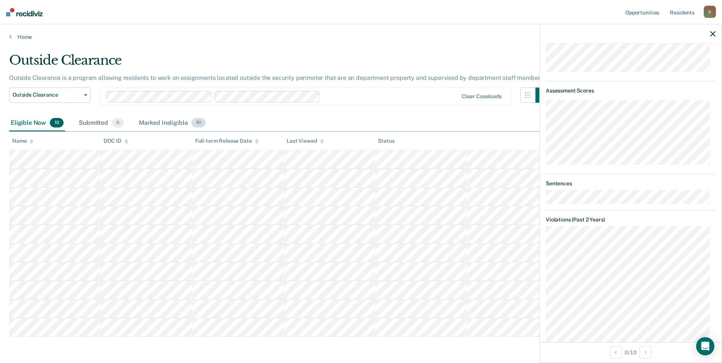
click at [176, 124] on div "Marked Ineligible 61" at bounding box center [172, 123] width 70 height 17
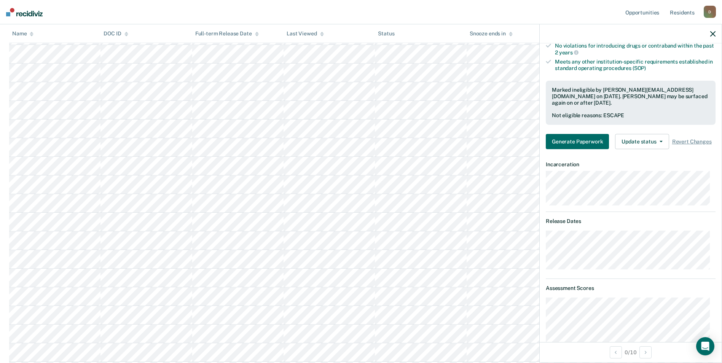
scroll to position [111, 0]
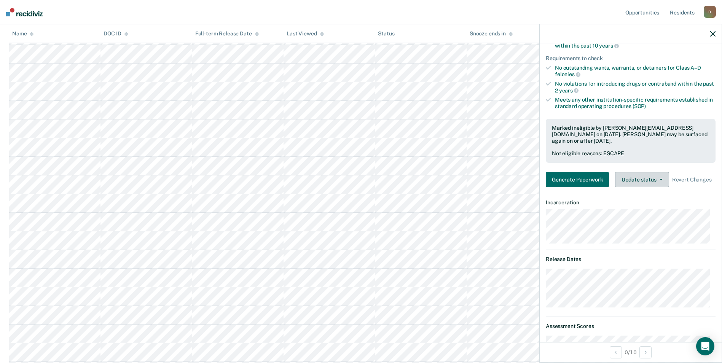
click at [653, 179] on button "Update status" at bounding box center [642, 179] width 54 height 15
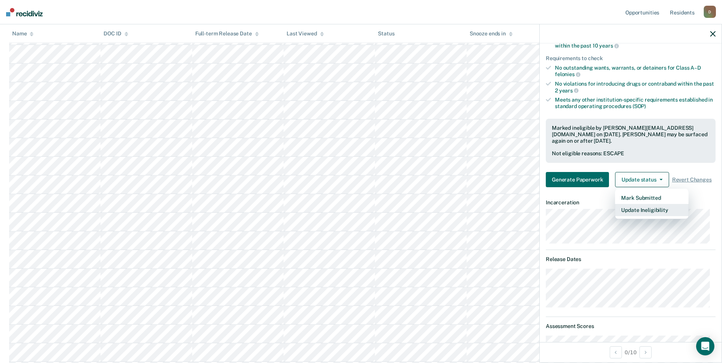
click at [652, 213] on button "Update Ineligibility" at bounding box center [651, 210] width 73 height 12
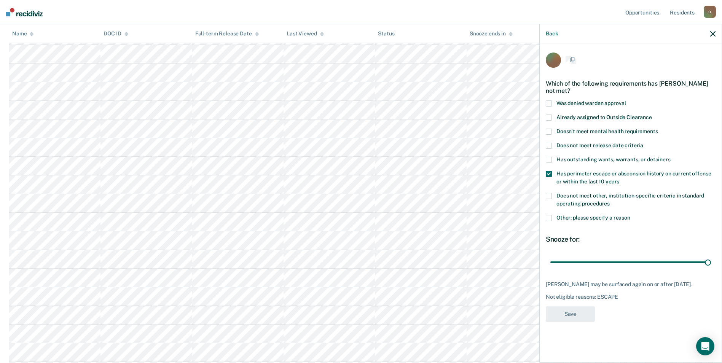
scroll to position [0, 0]
click at [550, 174] on span at bounding box center [549, 175] width 6 height 6
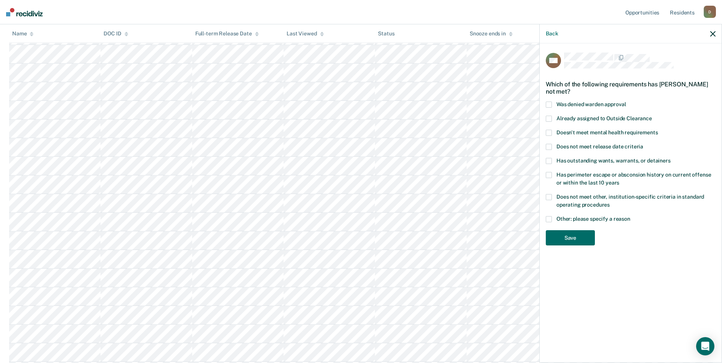
click at [550, 220] on span at bounding box center [549, 219] width 6 height 6
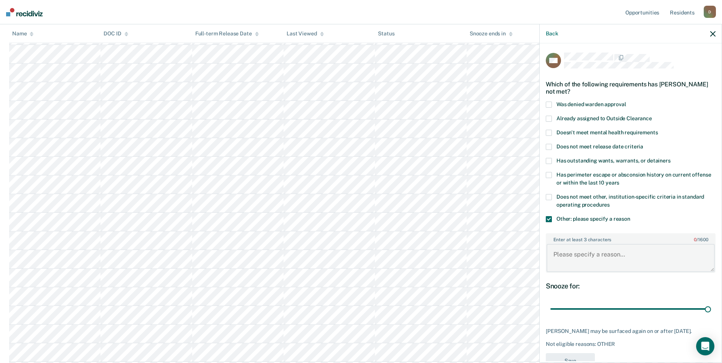
click at [609, 262] on textarea "Enter at least 3 characters 0 / 1600" at bounding box center [631, 258] width 168 height 28
click at [548, 145] on span at bounding box center [549, 147] width 6 height 6
click at [548, 218] on span at bounding box center [549, 219] width 6 height 6
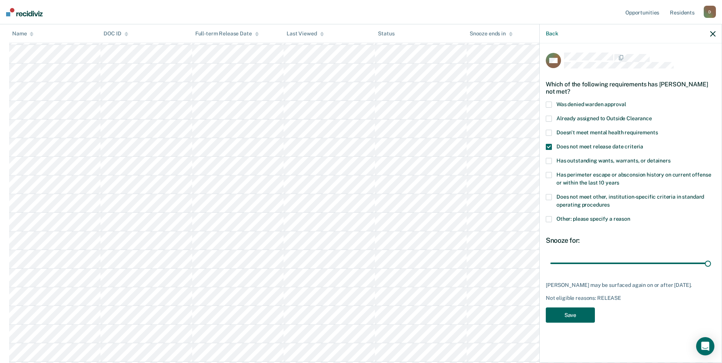
click at [584, 321] on button "Save" at bounding box center [570, 316] width 49 height 16
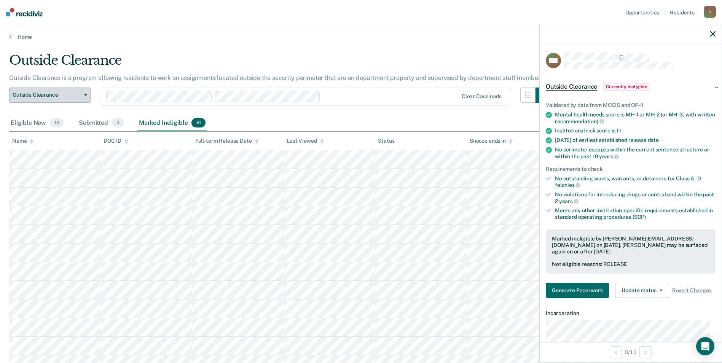
click at [71, 95] on span "Outside Clearance" at bounding box center [47, 95] width 69 height 6
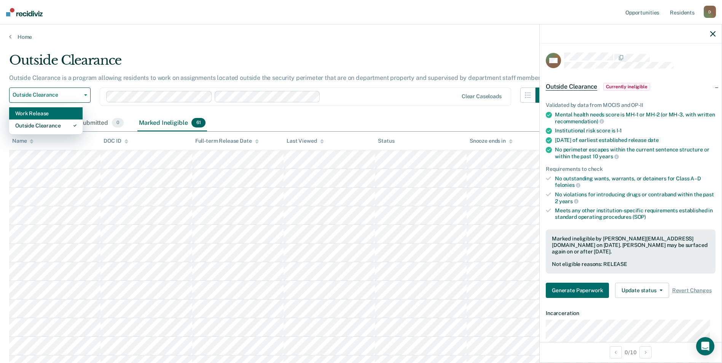
click at [56, 114] on div "Work Release" at bounding box center [45, 113] width 61 height 12
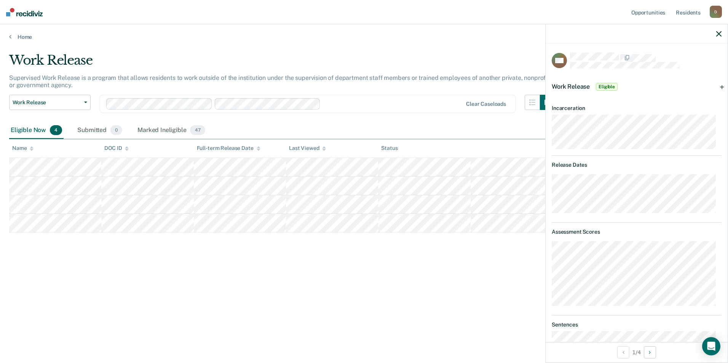
click at [716, 84] on div "Work Release Eligible" at bounding box center [636, 87] width 182 height 24
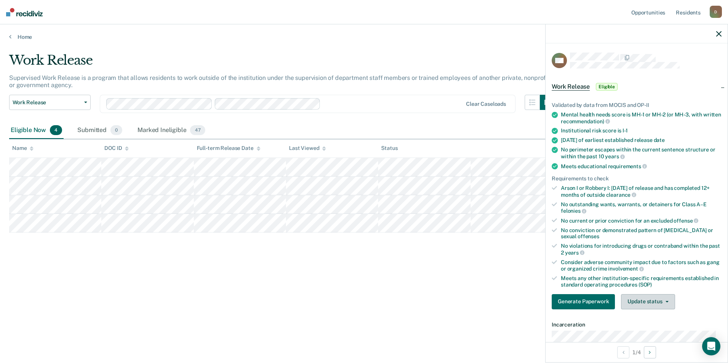
click at [662, 298] on button "Update status" at bounding box center [648, 301] width 54 height 15
click at [658, 332] on button "Mark Ineligible" at bounding box center [657, 332] width 73 height 12
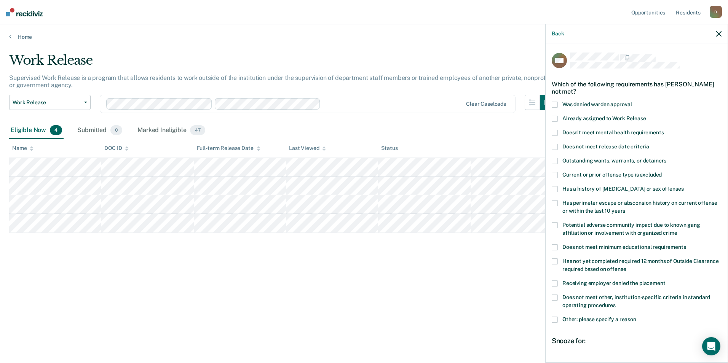
click at [614, 150] on label "Does not meet release date criteria" at bounding box center [637, 148] width 170 height 8
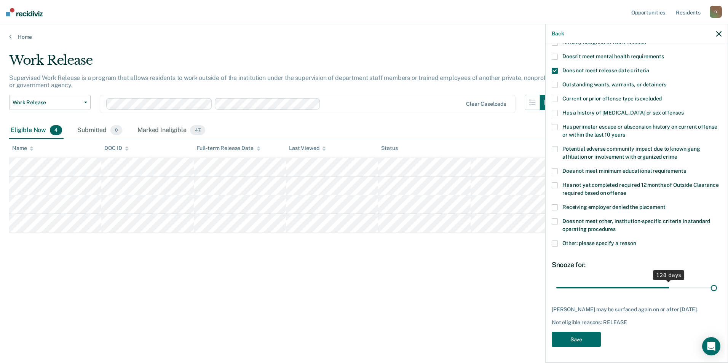
scroll to position [81, 0]
drag, startPoint x: 579, startPoint y: 281, endPoint x: 732, endPoint y: 295, distance: 153.3
type input "180"
click at [717, 294] on input "range" at bounding box center [636, 287] width 161 height 13
click at [571, 340] on button "Save" at bounding box center [576, 340] width 49 height 16
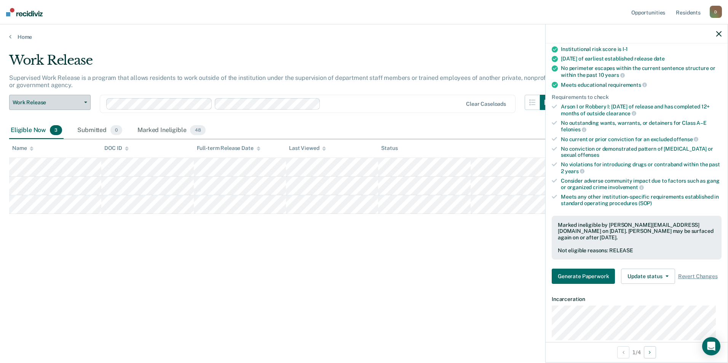
click at [80, 99] on span "Work Release" at bounding box center [47, 102] width 69 height 6
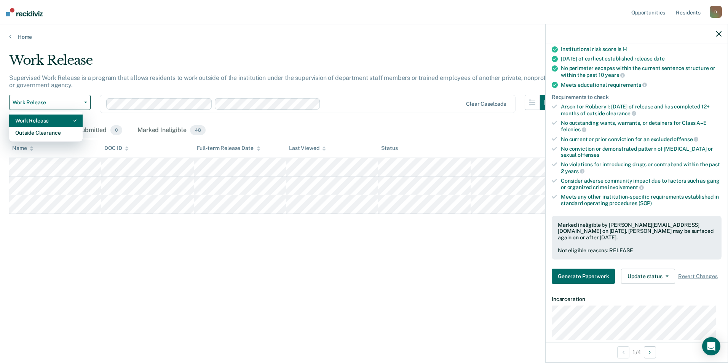
click at [57, 126] on div "Work Release" at bounding box center [45, 121] width 61 height 12
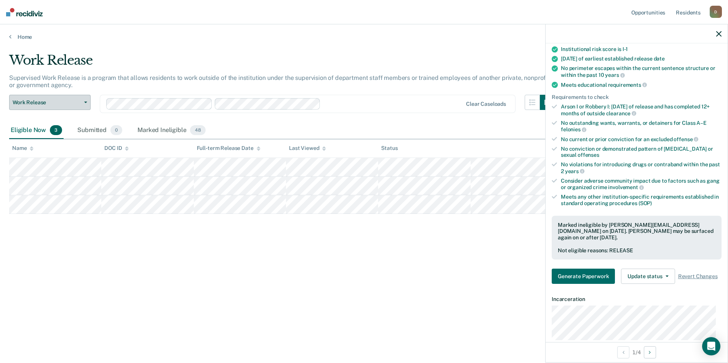
click at [65, 103] on span "Work Release" at bounding box center [47, 102] width 69 height 6
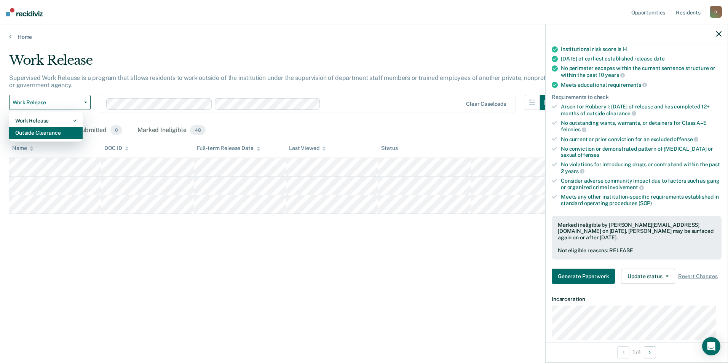
click at [61, 132] on div "Outside Clearance" at bounding box center [45, 133] width 61 height 12
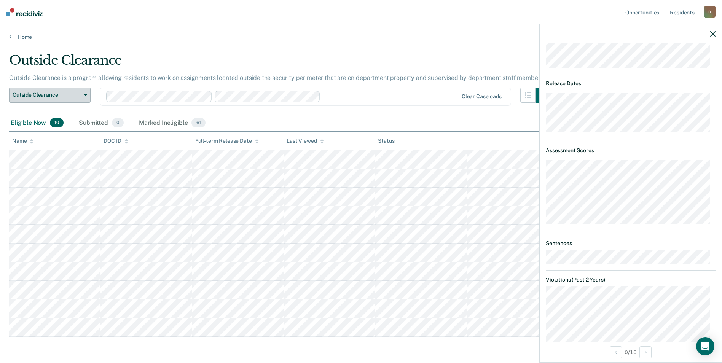
click at [84, 97] on button "Outside Clearance" at bounding box center [49, 95] width 81 height 15
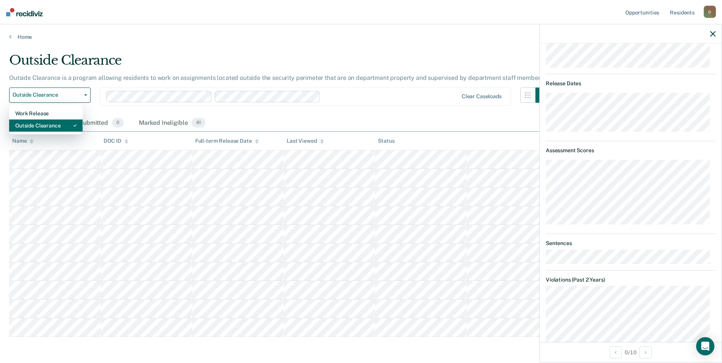
click at [72, 122] on div "Outside Clearance" at bounding box center [45, 126] width 61 height 12
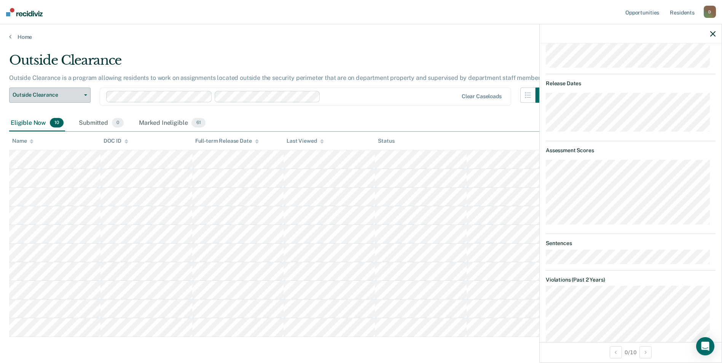
click at [72, 97] on span "Outside Clearance" at bounding box center [47, 95] width 69 height 6
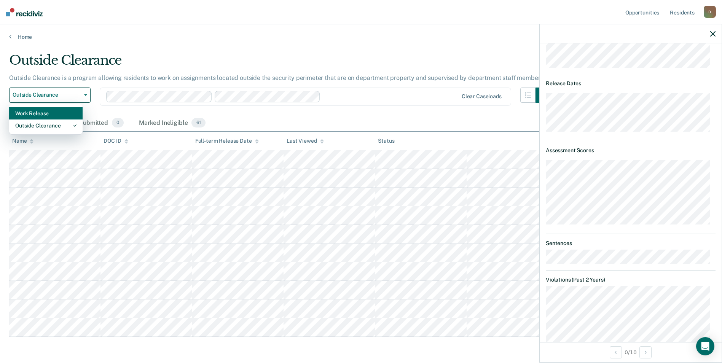
click at [56, 116] on div "Work Release" at bounding box center [45, 113] width 61 height 12
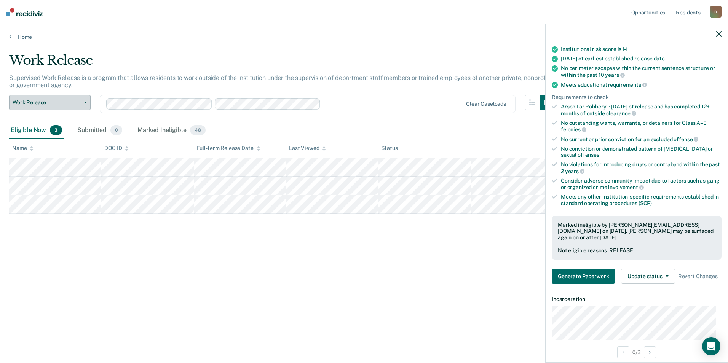
click at [75, 103] on span "Work Release" at bounding box center [47, 102] width 69 height 6
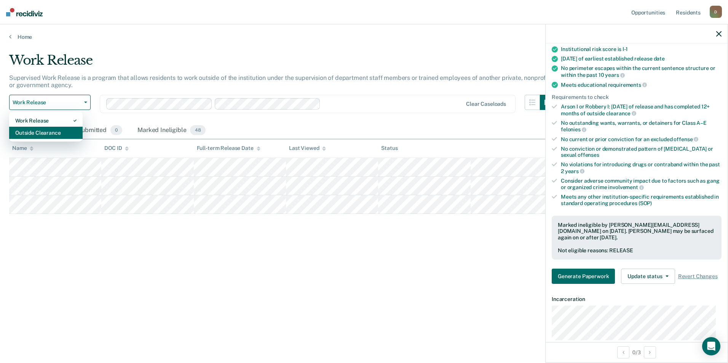
click at [65, 128] on div "Outside Clearance" at bounding box center [45, 133] width 61 height 12
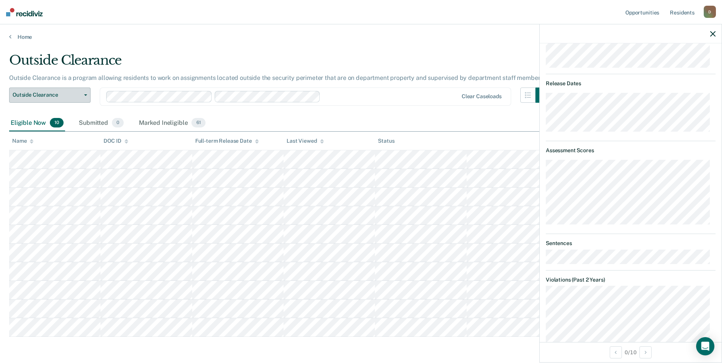
click at [69, 97] on span "Outside Clearance" at bounding box center [47, 95] width 69 height 6
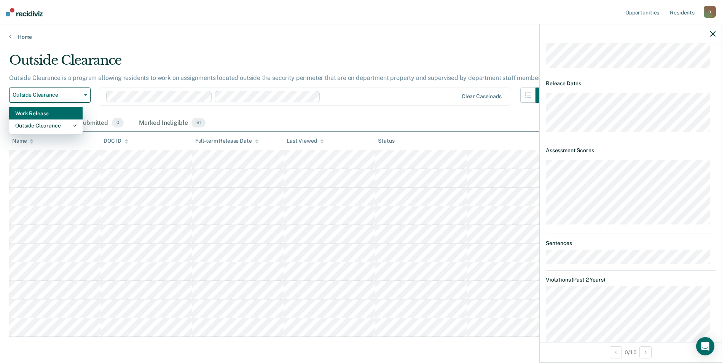
click at [56, 115] on div "Work Release" at bounding box center [45, 113] width 61 height 12
